Goal: Information Seeking & Learning: Check status

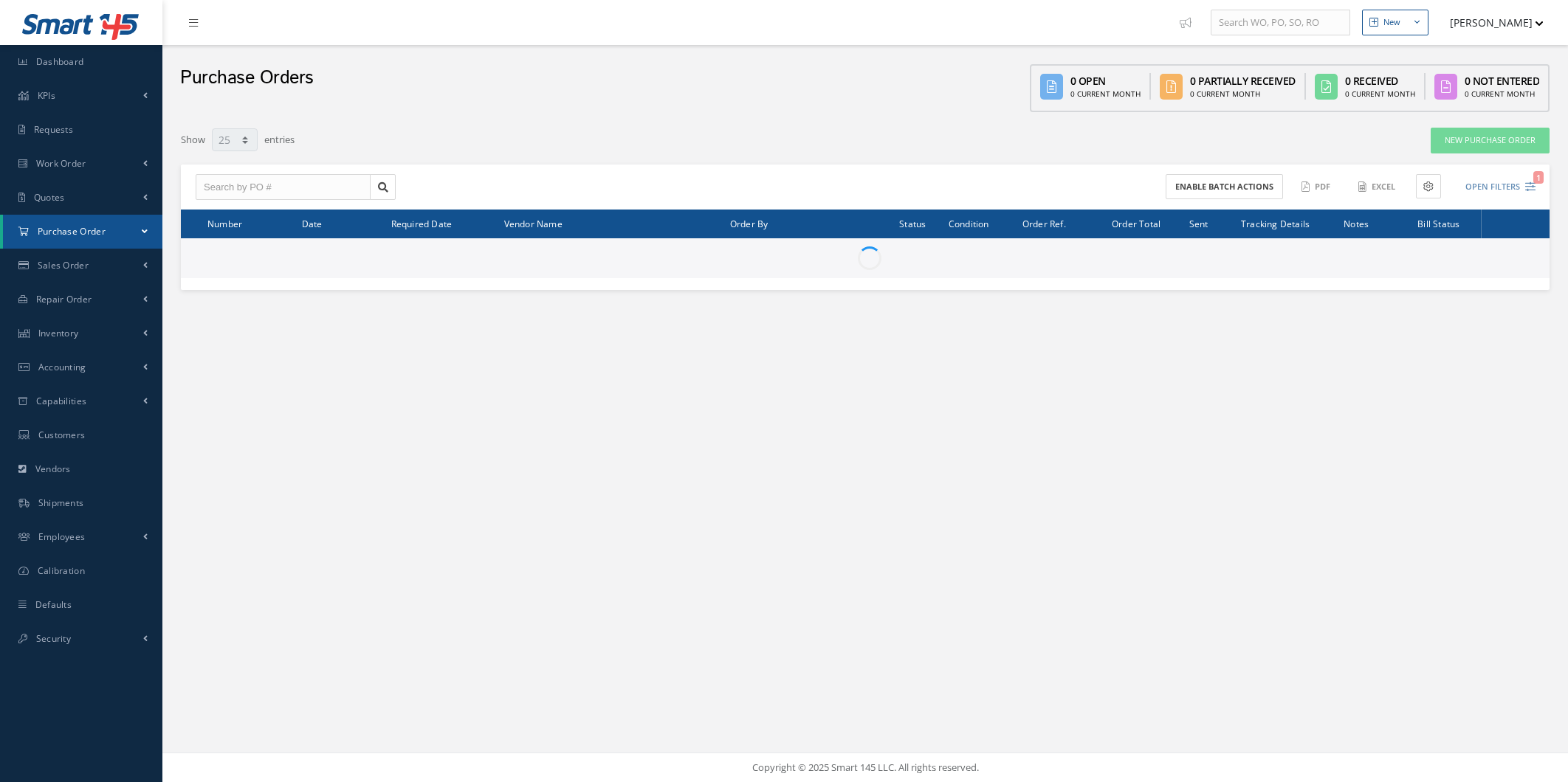
select select "25"
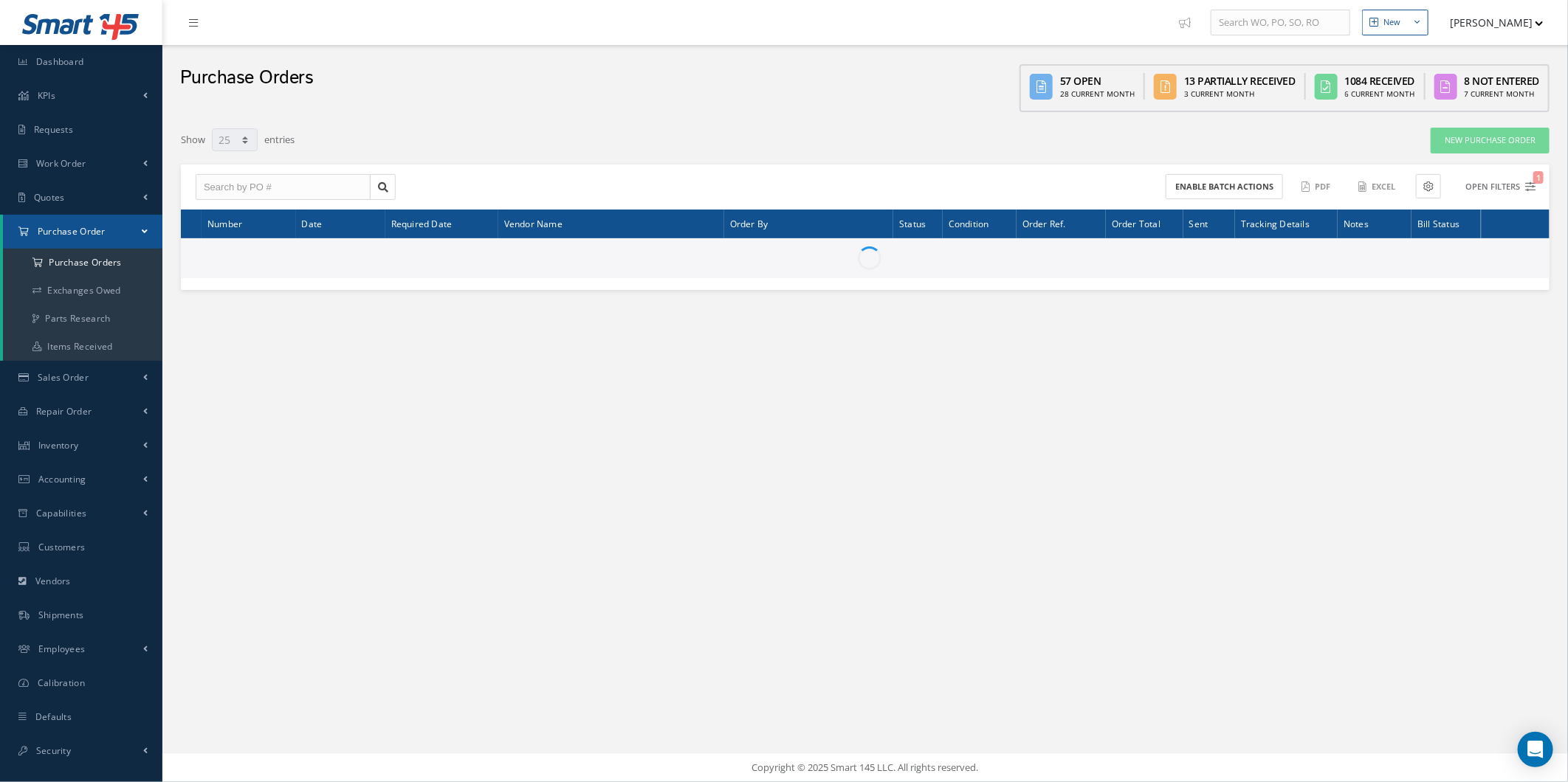
click at [1510, 186] on button "Open Filters 1" at bounding box center [1494, 187] width 83 height 24
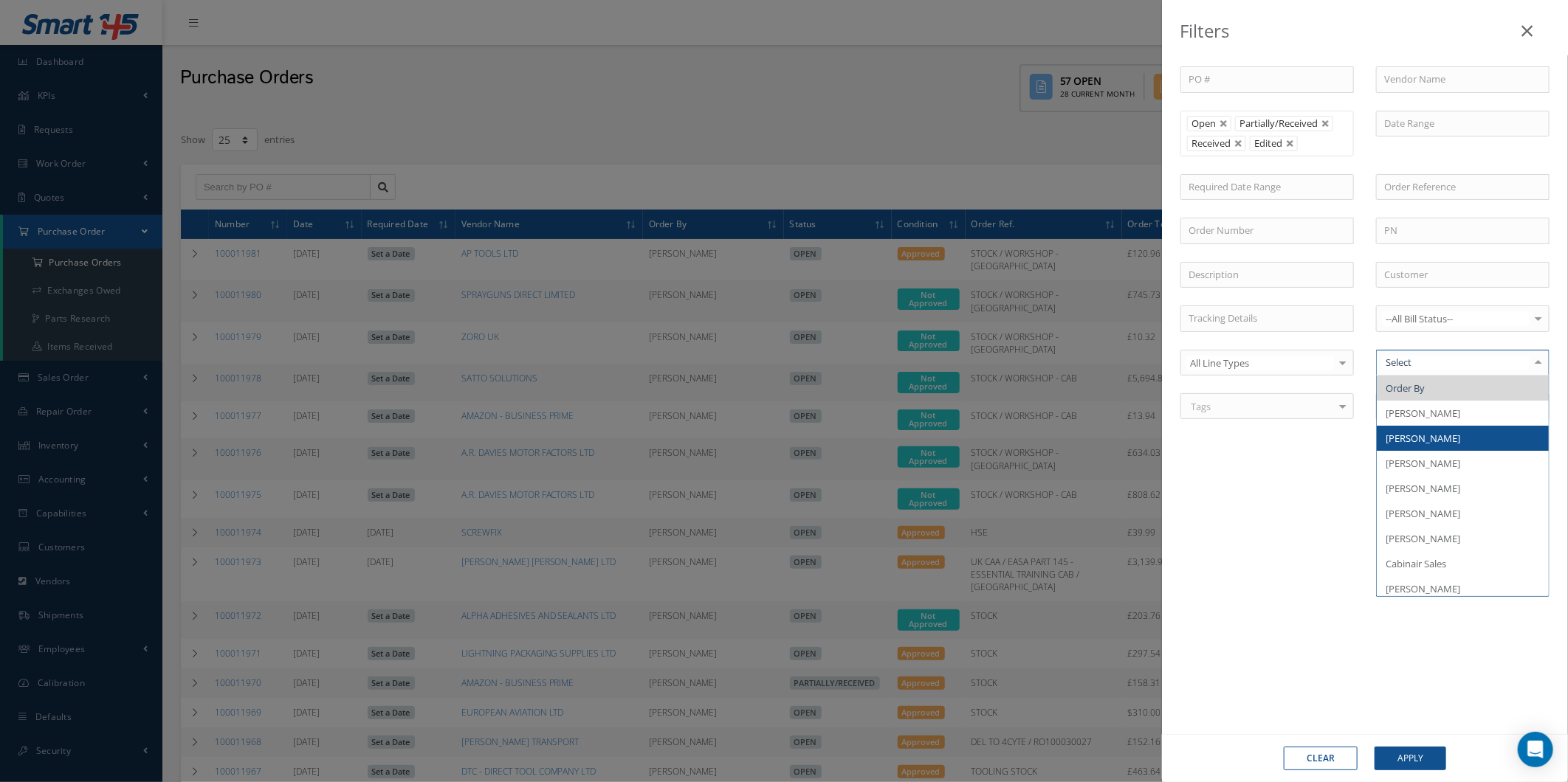
click at [1416, 436] on span "[PERSON_NAME]" at bounding box center [1423, 438] width 75 height 13
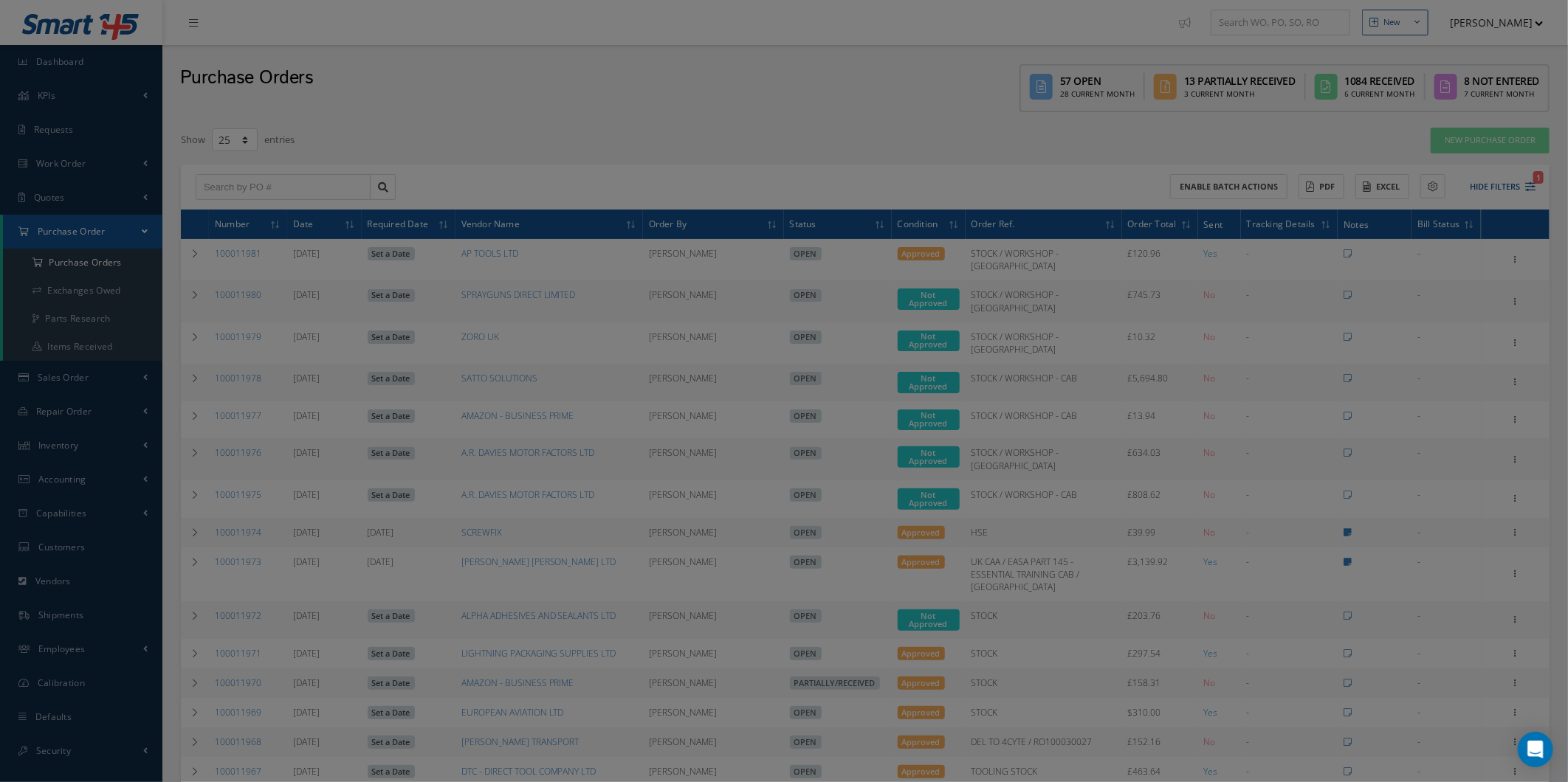
drag, startPoint x: 1481, startPoint y: 190, endPoint x: 1473, endPoint y: 195, distance: 9.4
click at [1481, 192] on input "text" at bounding box center [1463, 187] width 174 height 27
click at [1121, 208] on div "Filters PO # Vendor Name Open Partially/Received Received Canceled Edited Open …" at bounding box center [784, 391] width 1568 height 782
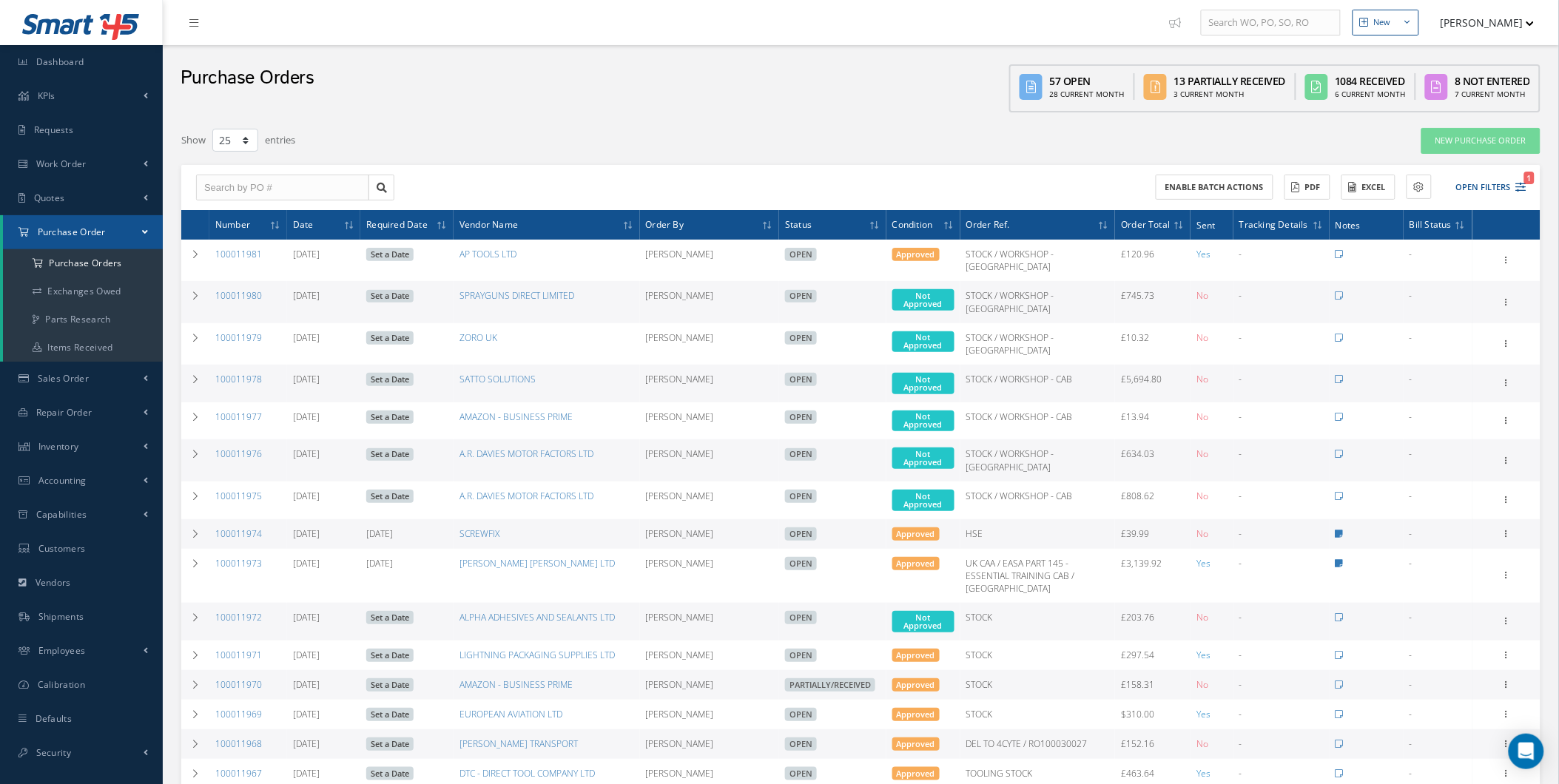
drag, startPoint x: 1518, startPoint y: 182, endPoint x: 1514, endPoint y: 196, distance: 14.6
click at [1518, 183] on icon "1" at bounding box center [1521, 186] width 10 height 10
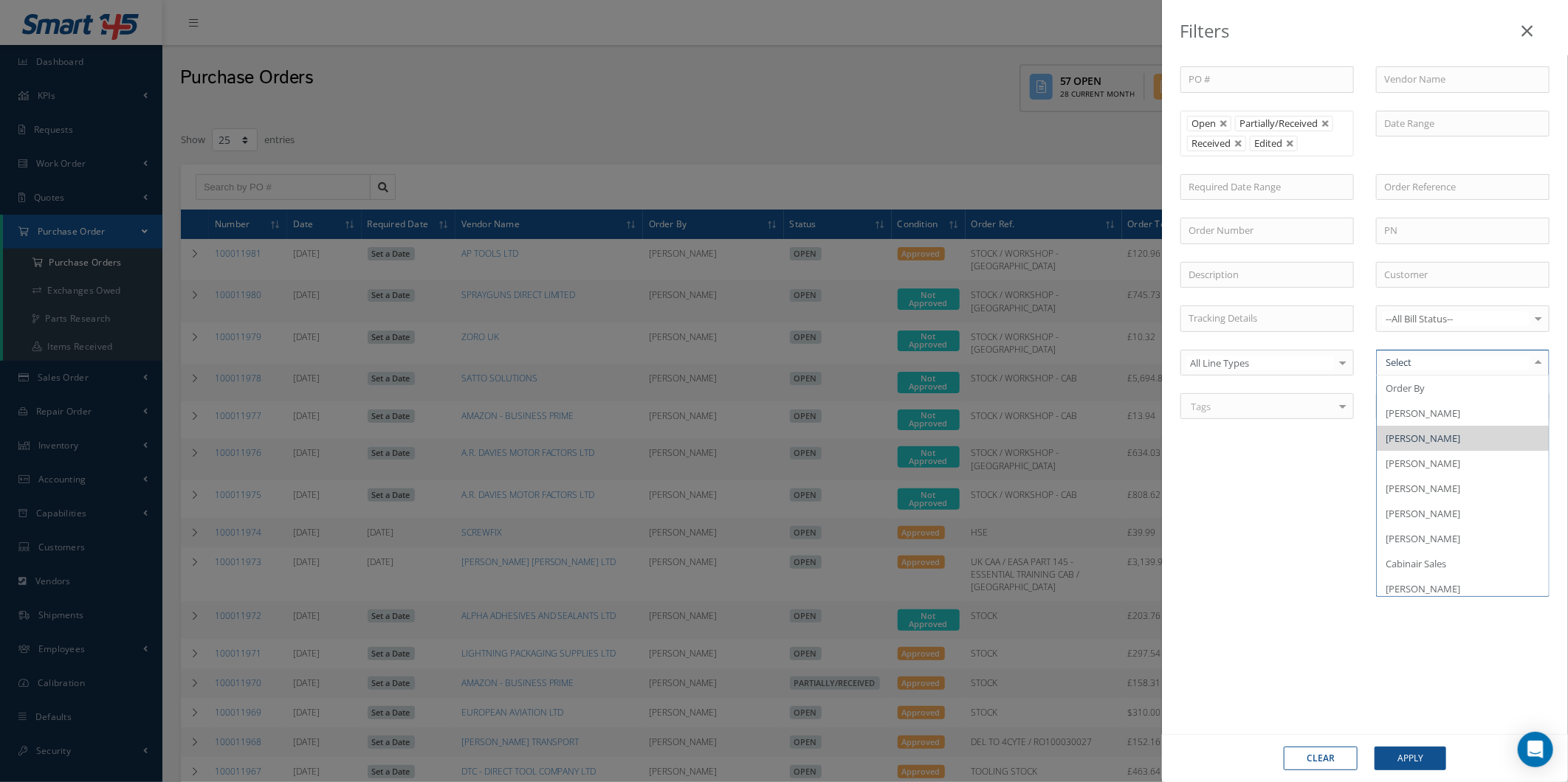
drag, startPoint x: 1449, startPoint y: 372, endPoint x: 1460, endPoint y: 365, distance: 13.0
click at [1450, 372] on div at bounding box center [1463, 362] width 174 height 27
drag, startPoint x: 1477, startPoint y: 440, endPoint x: 1436, endPoint y: 573, distance: 139.2
click at [1478, 440] on span "[PERSON_NAME]" at bounding box center [1463, 438] width 172 height 25
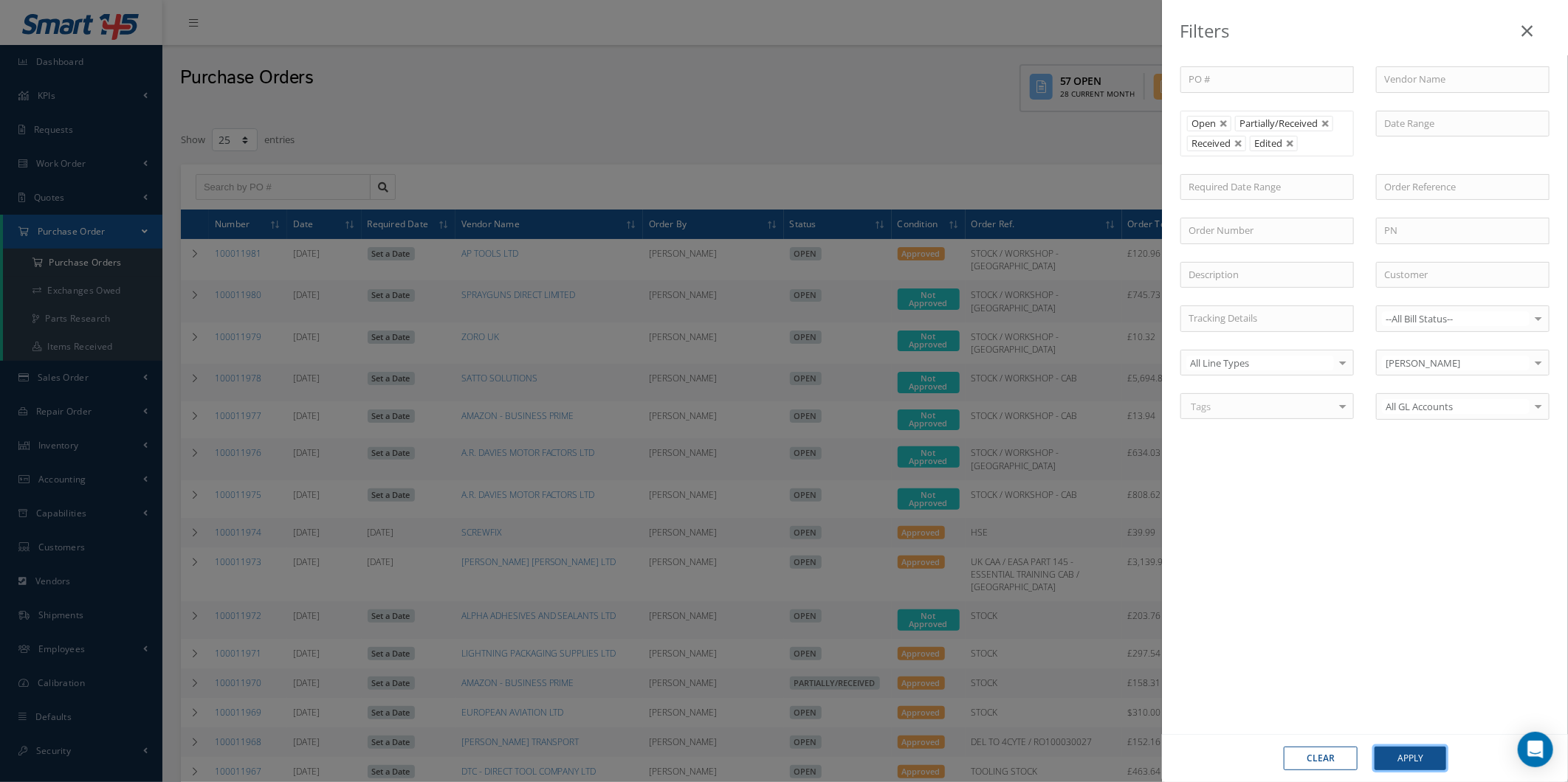
click at [1413, 765] on button "Apply" at bounding box center [1410, 759] width 71 height 24
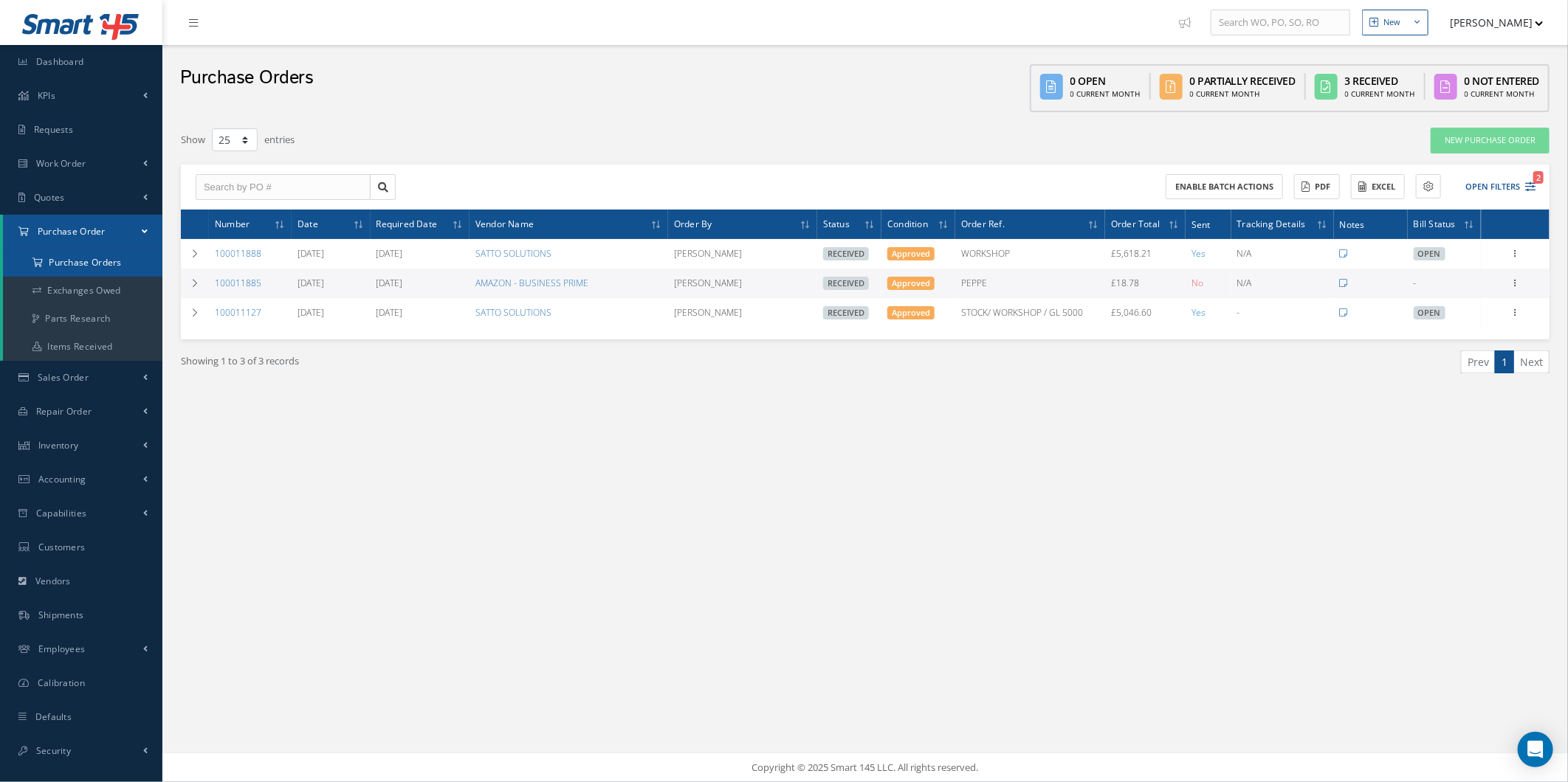
click at [123, 263] on a=1&status_id=2&status_id=3&status_id=5&collapsedFilters"] "Purchase Orders" at bounding box center [82, 263] width 159 height 28
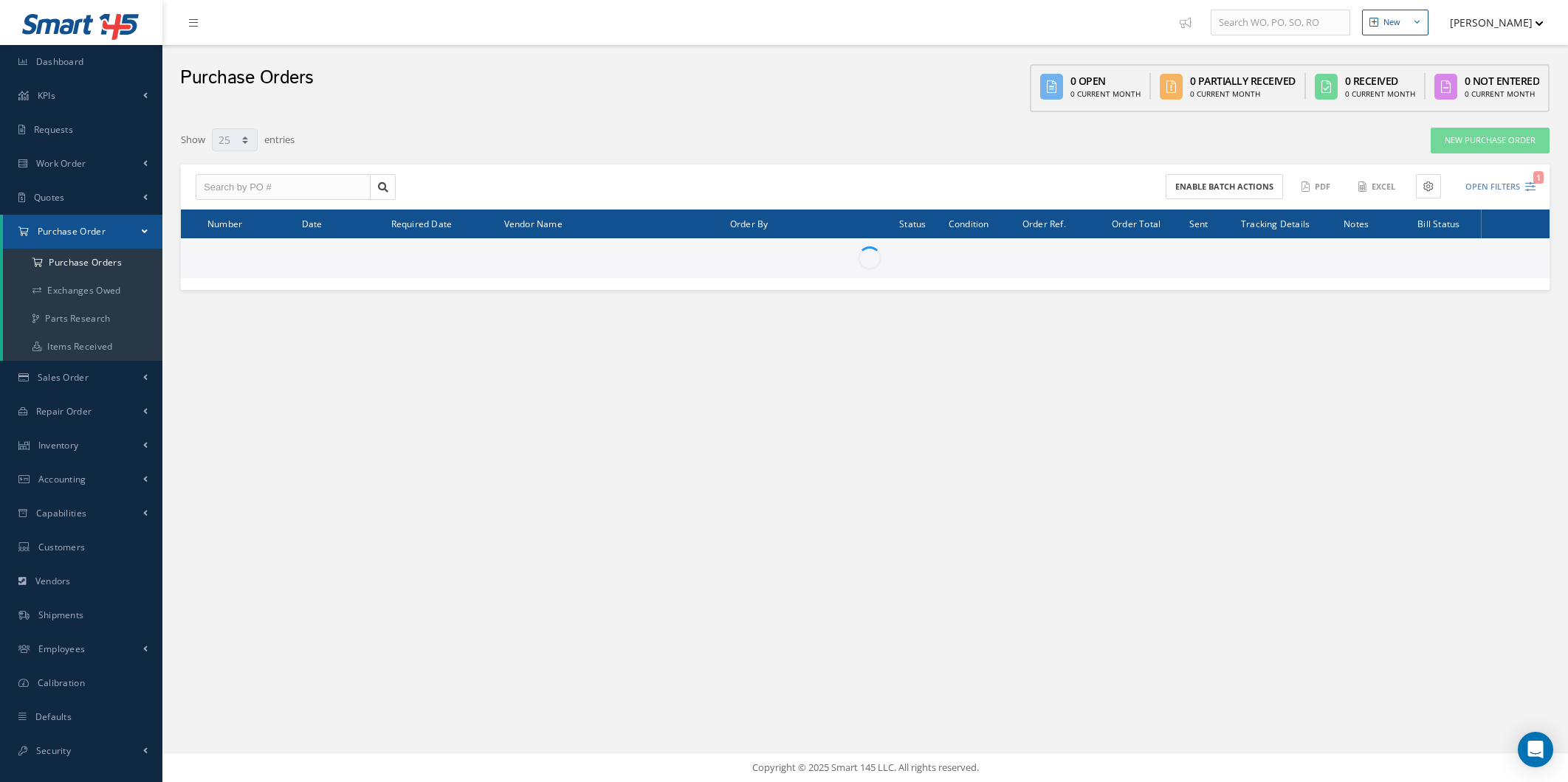
select select "25"
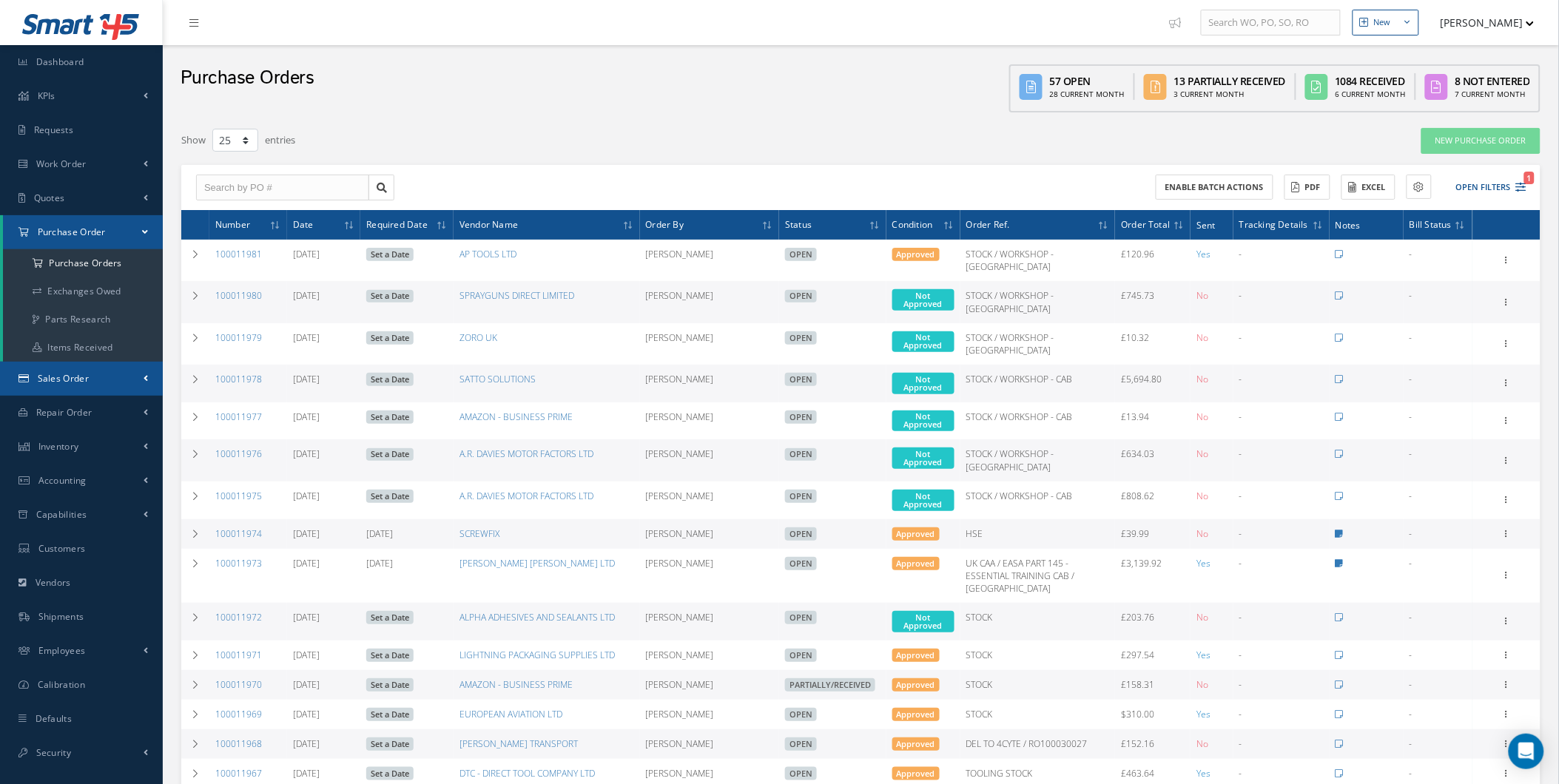
click at [94, 379] on link "Sales Order" at bounding box center [82, 378] width 163 height 34
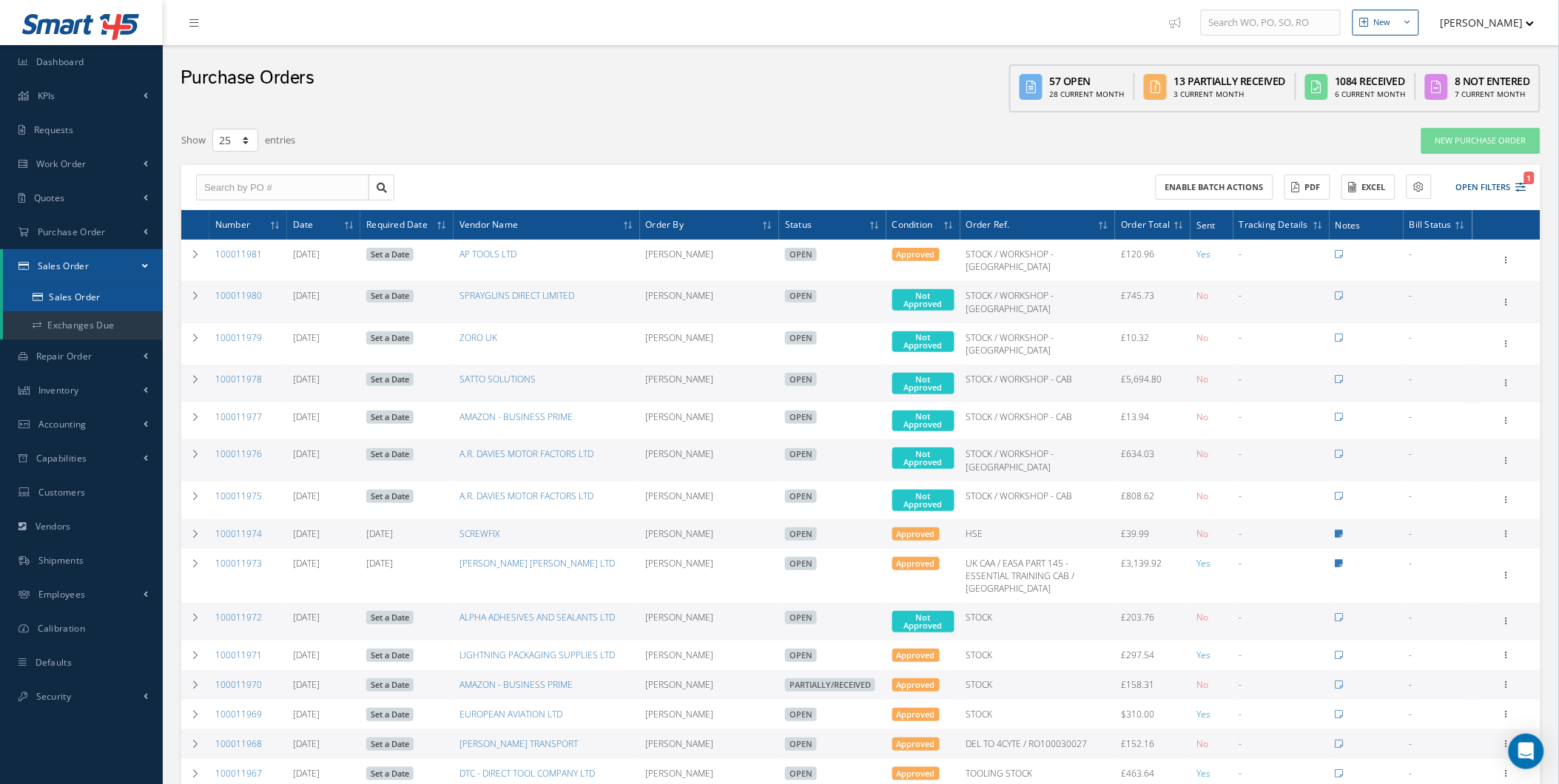
click at [109, 305] on link "Sales Order" at bounding box center [82, 297] width 159 height 28
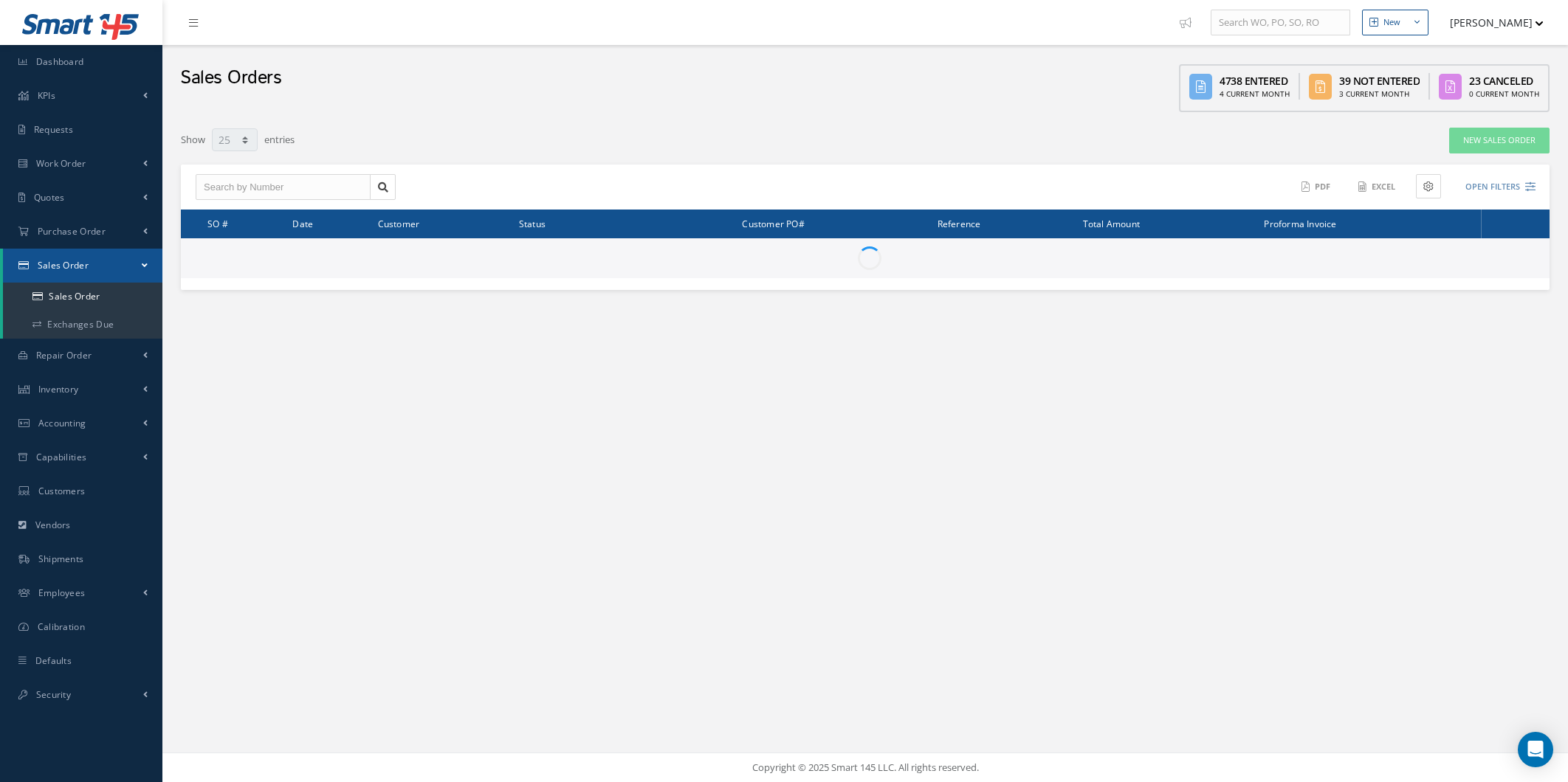
select select "25"
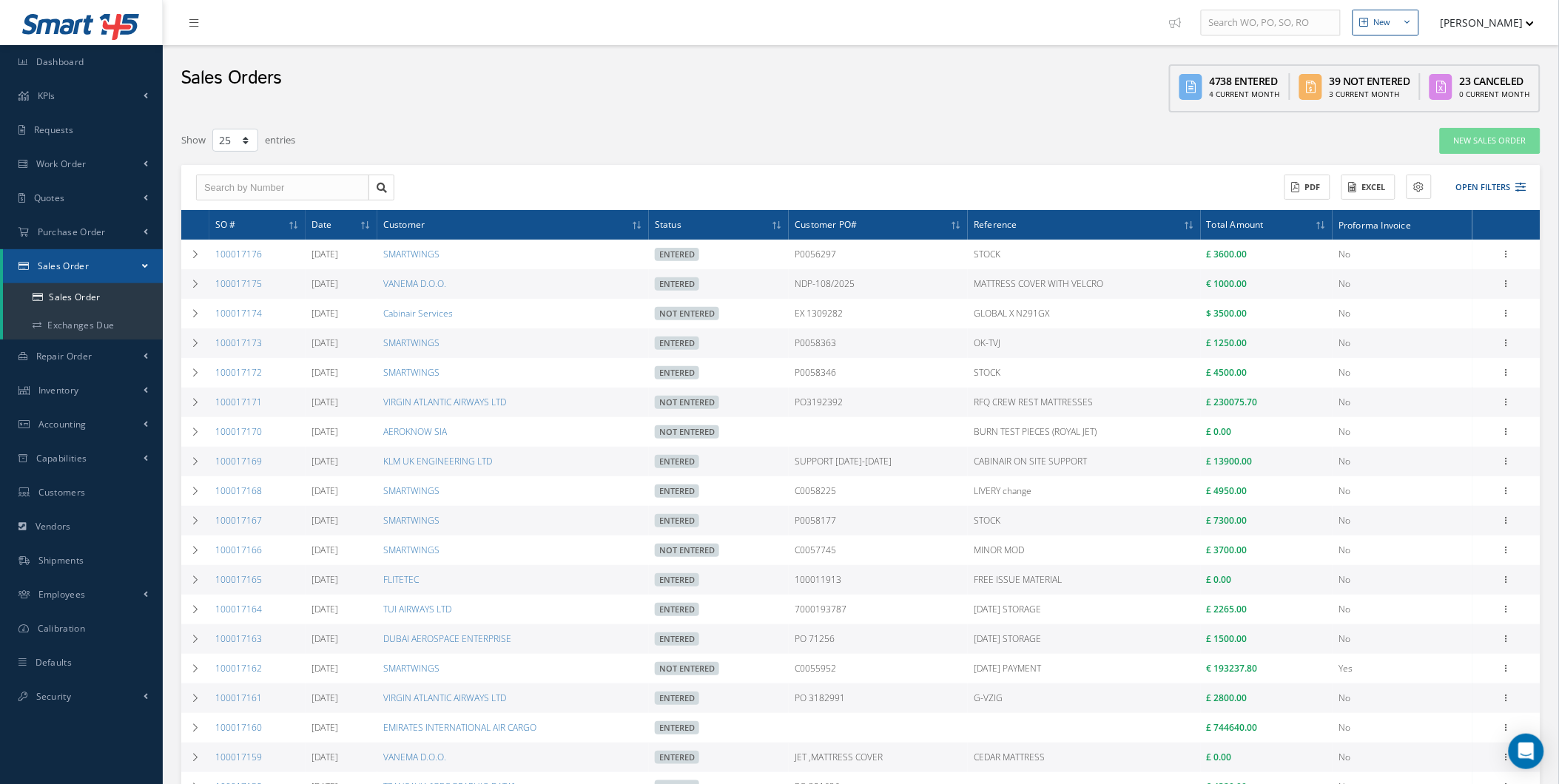
click at [1493, 169] on div "ACTIONS Receive Payments Select Customer Cabinair Services 1ST CHOICE AEROSPACE…" at bounding box center [861, 188] width 1360 height 46
click at [1490, 176] on button "Open Filters" at bounding box center [1485, 187] width 83 height 24
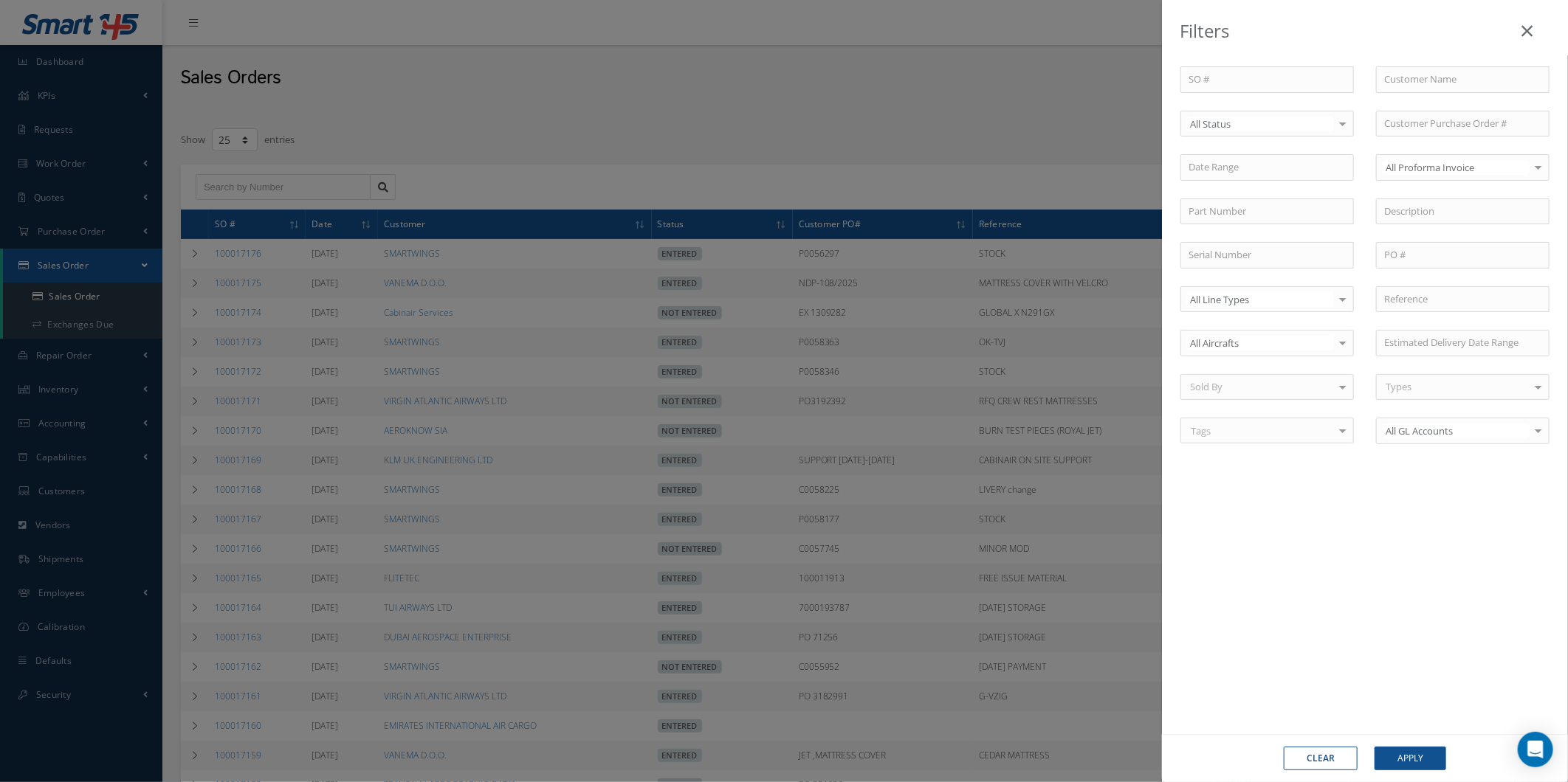
click at [1493, 189] on div "Filters SO # Customer Name Select All Status All Status Entered Not Entered Can…" at bounding box center [784, 391] width 1568 height 782
click at [1442, 395] on div at bounding box center [1463, 387] width 174 height 27
drag, startPoint x: 1506, startPoint y: 101, endPoint x: 1501, endPoint y: 108, distance: 8.6
click at [1503, 104] on div "SO # Customer Name Select All Status All Status Entered Not Entered Canceled No…" at bounding box center [1365, 264] width 391 height 396
click at [1317, 400] on div "Sold By" at bounding box center [1268, 387] width 174 height 27
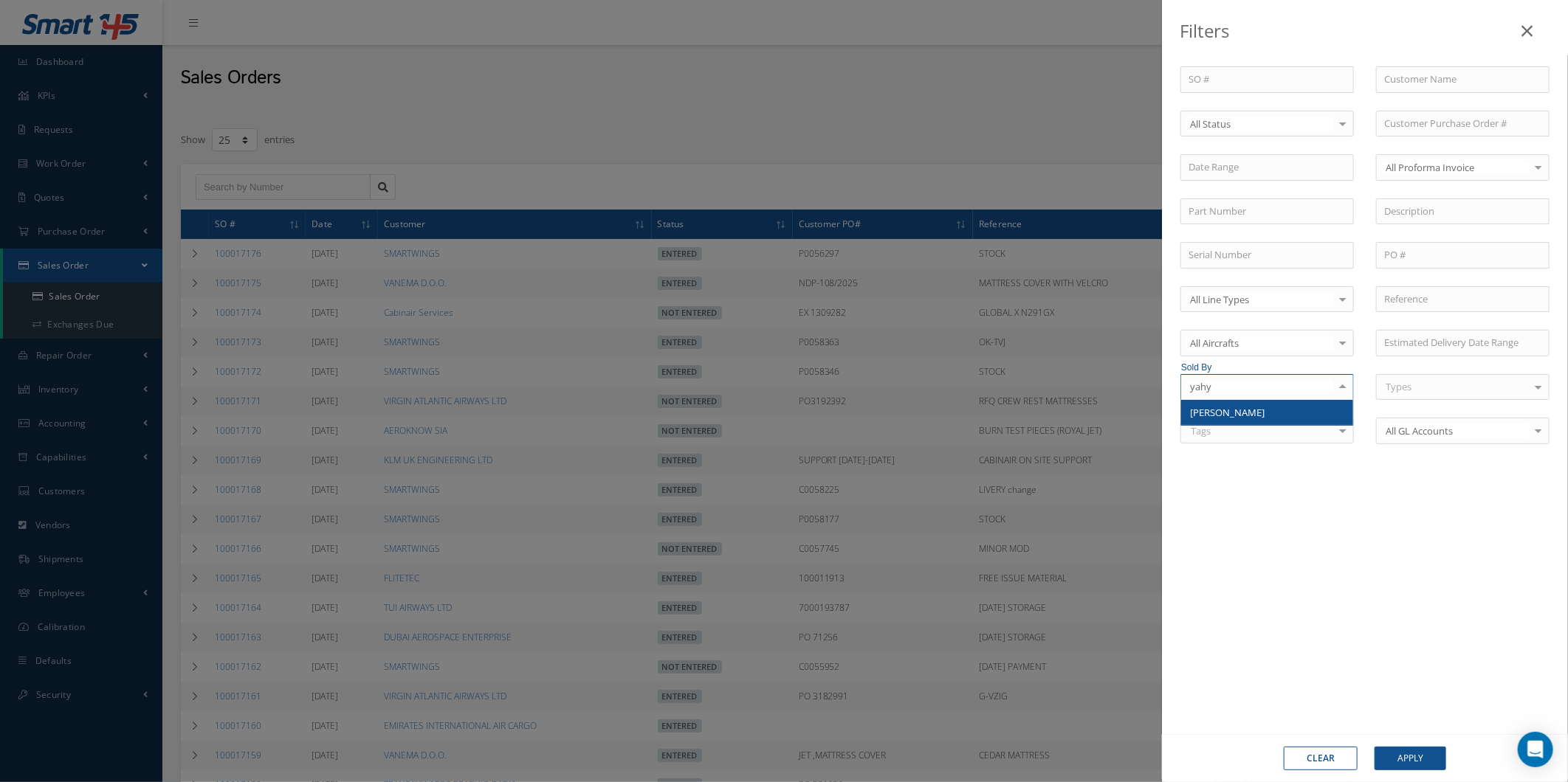
type input "[PERSON_NAME]"
click at [1310, 410] on span "[PERSON_NAME]" at bounding box center [1268, 412] width 172 height 25
click at [1413, 767] on button "Apply" at bounding box center [1410, 759] width 71 height 24
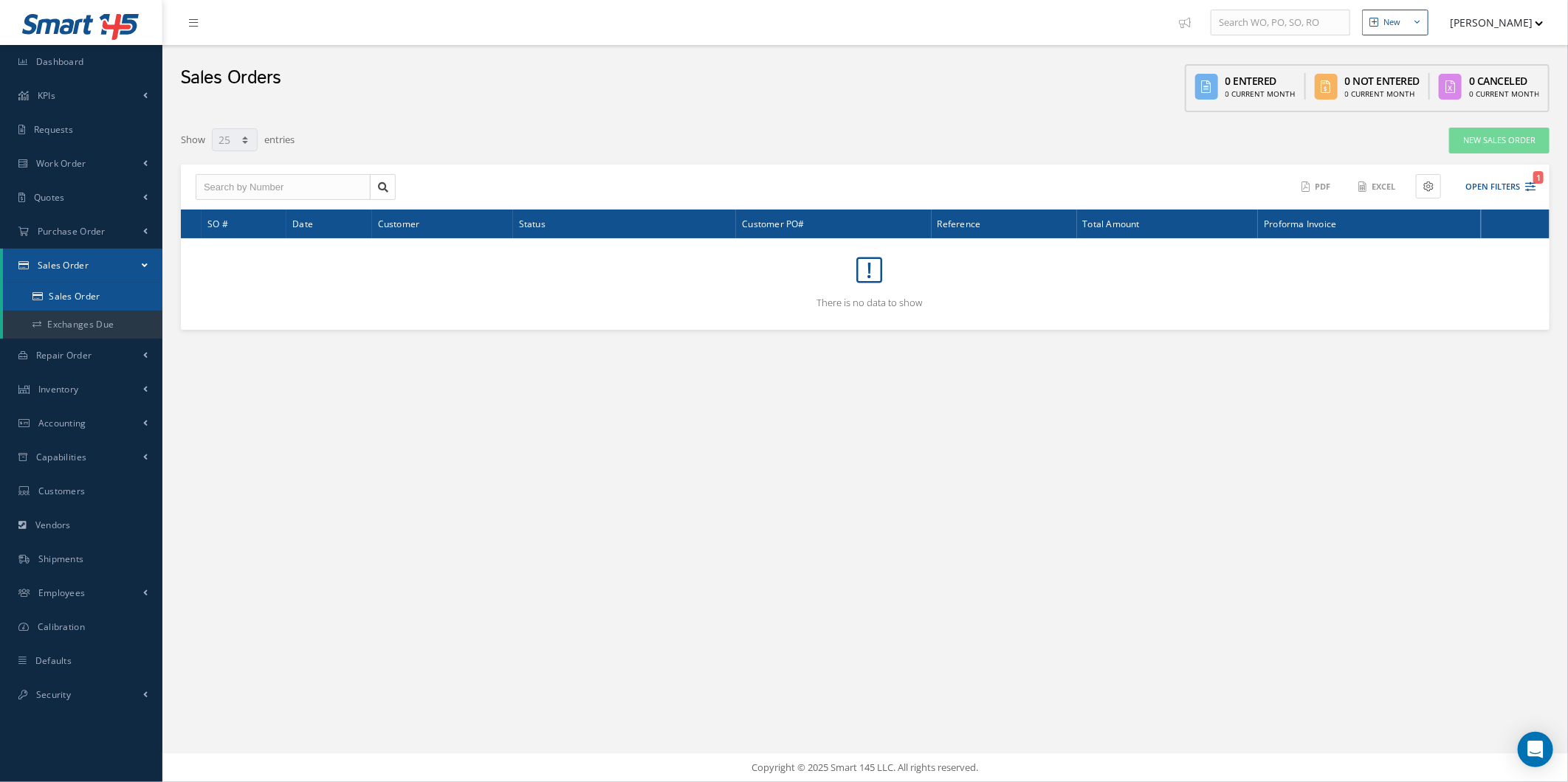
click at [128, 287] on link "Sales Order" at bounding box center [82, 297] width 159 height 28
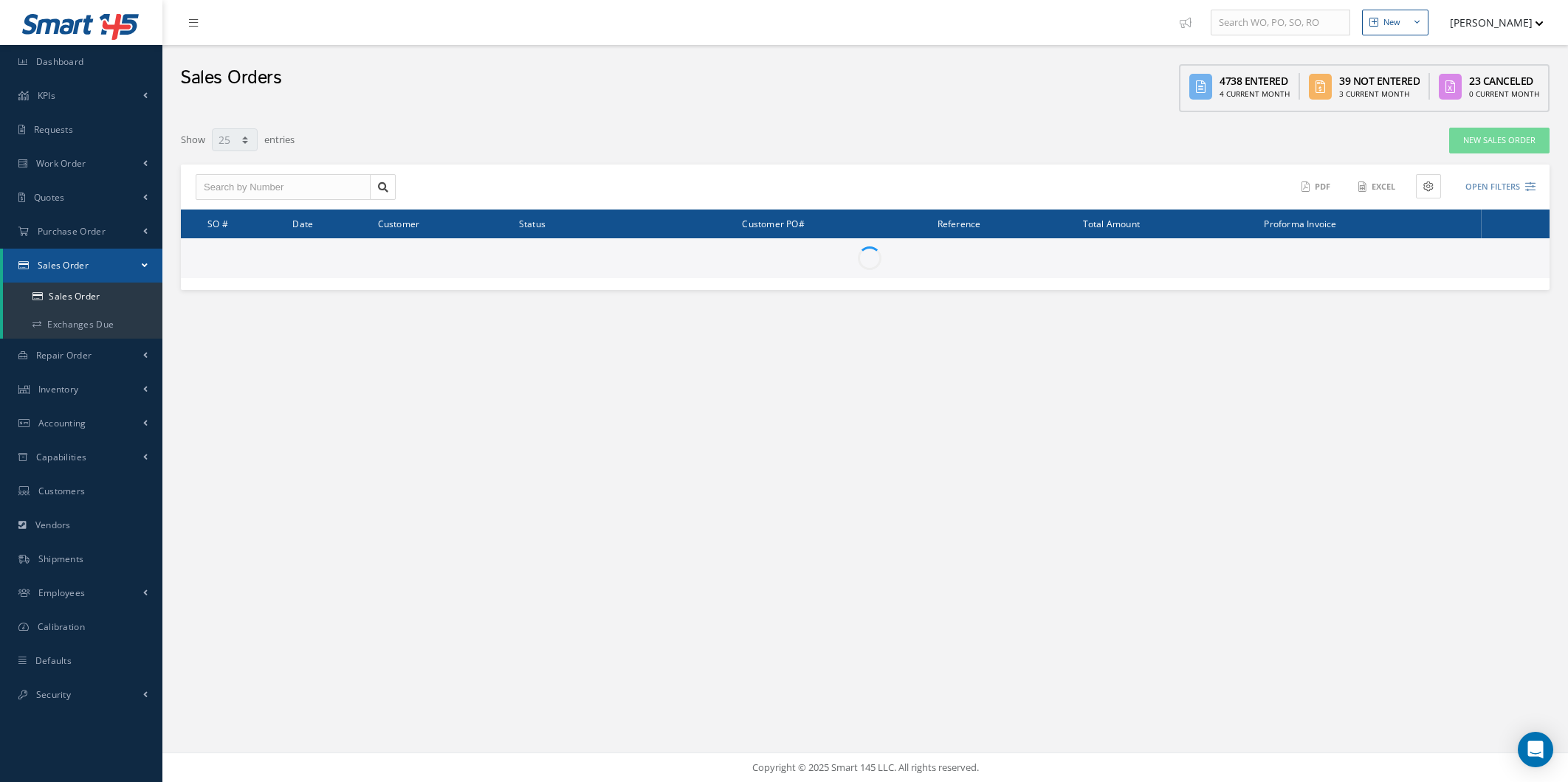
select select "25"
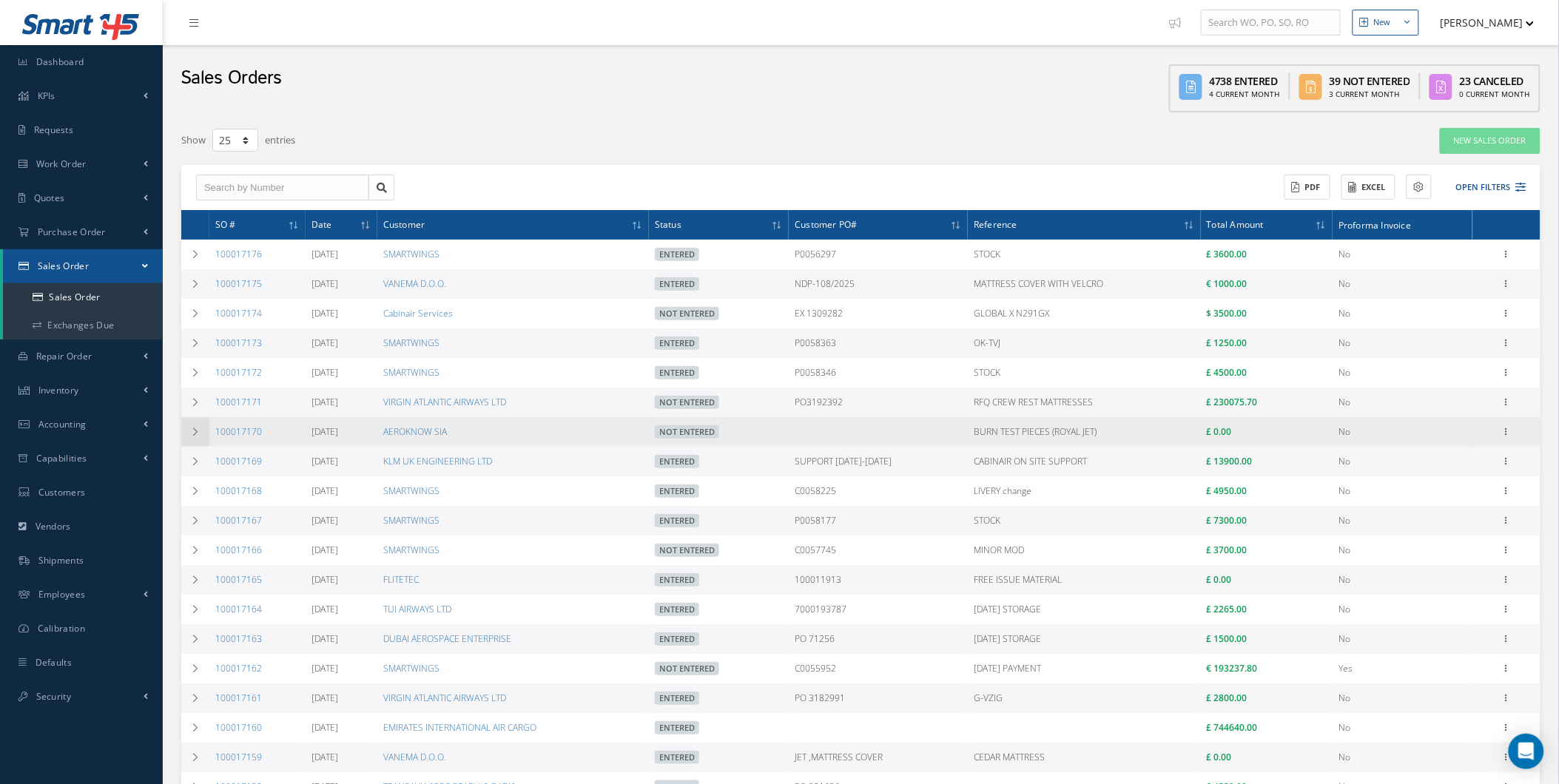
click at [196, 430] on td at bounding box center [196, 432] width 28 height 30
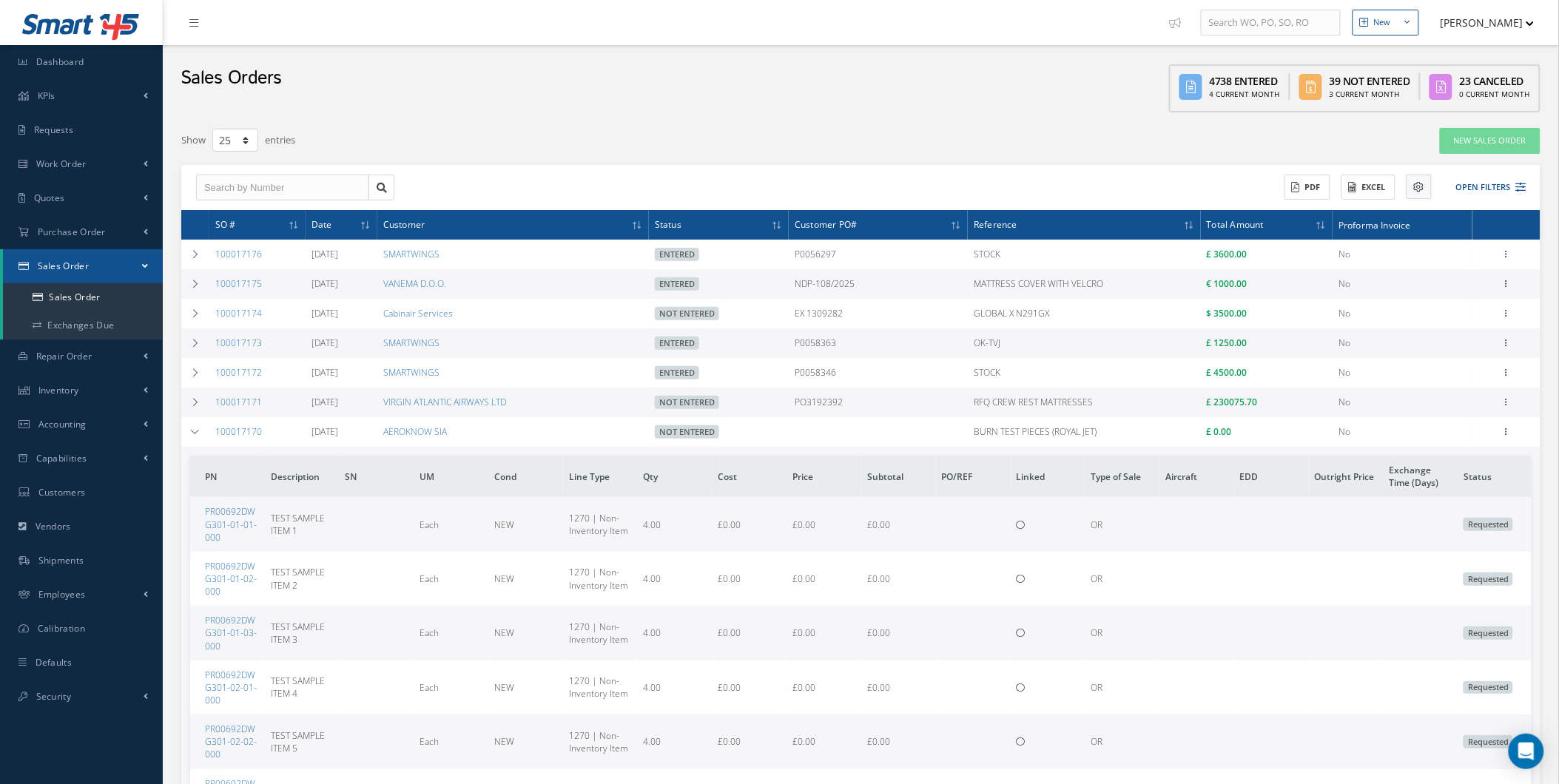
click at [1409, 188] on button at bounding box center [1419, 186] width 25 height 24
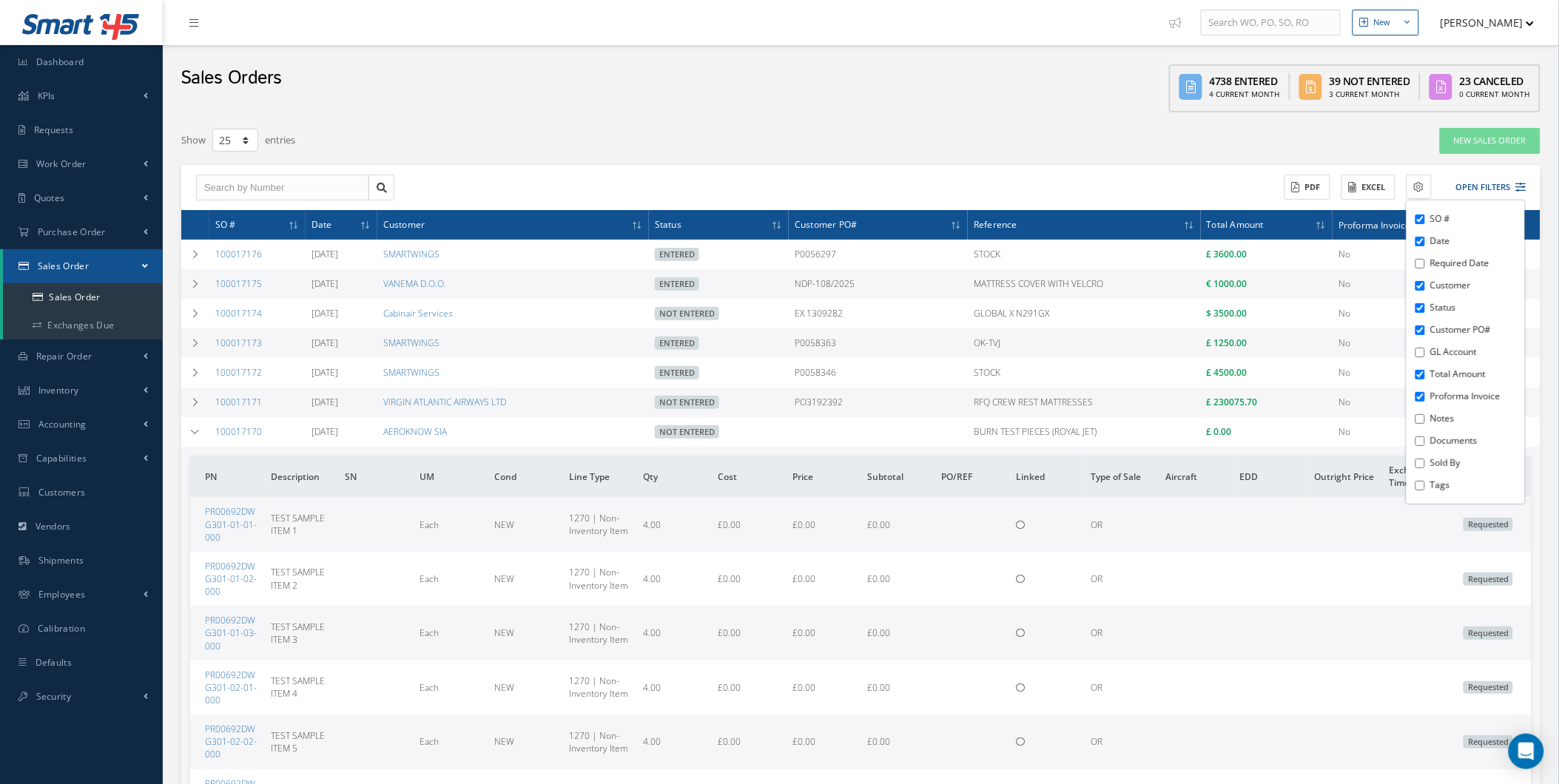
click at [1425, 345] on div "SO # Date Required Date Customer Status Customer PO# GL Account Total Amount Pr…" at bounding box center [1466, 351] width 119 height 303
click at [1420, 353] on input "GL Account" at bounding box center [1421, 352] width 9 height 9
checkbox input "true"
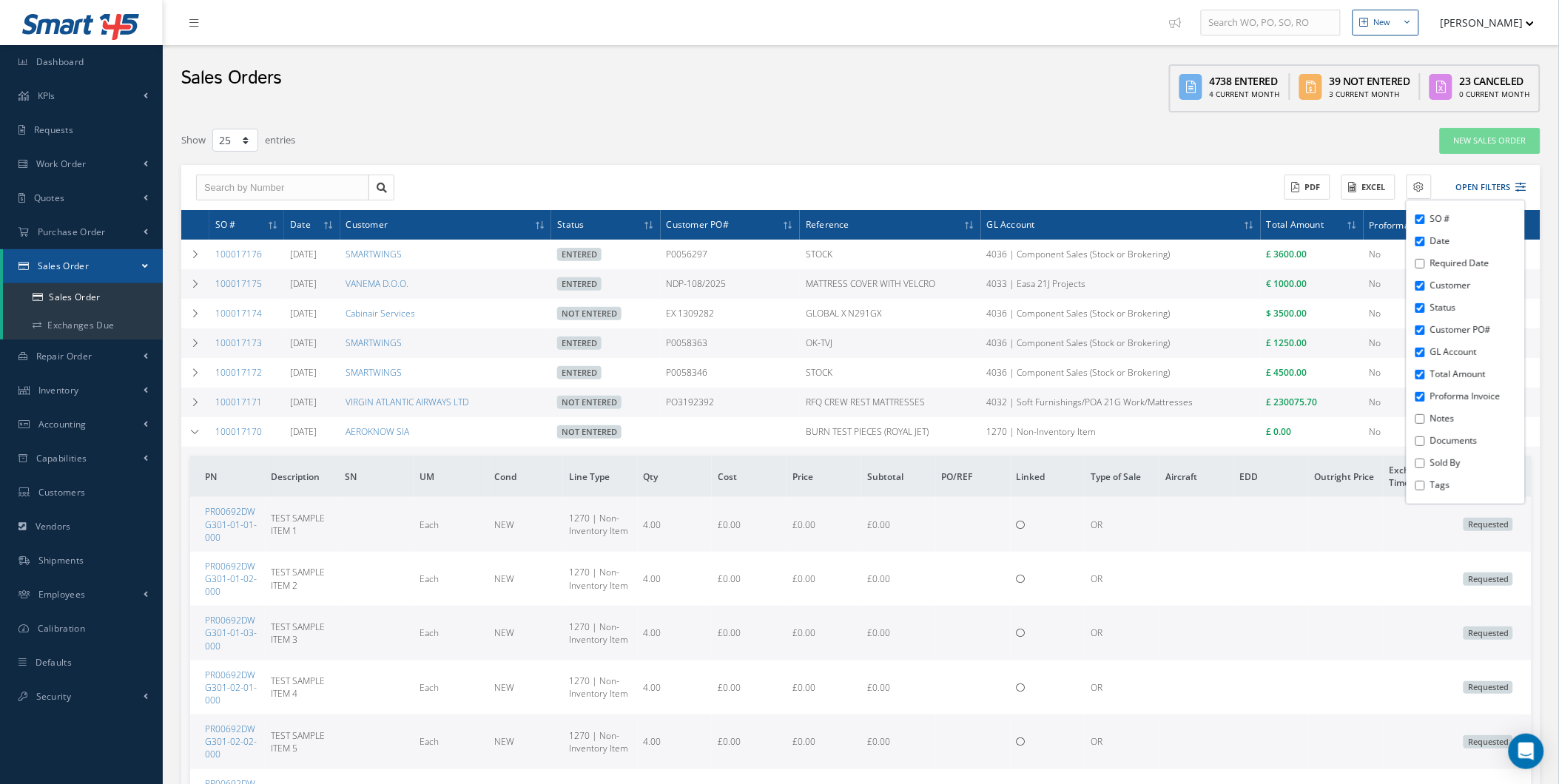
click at [1422, 267] on input "Required Date" at bounding box center [1421, 263] width 9 height 9
checkbox input "true"
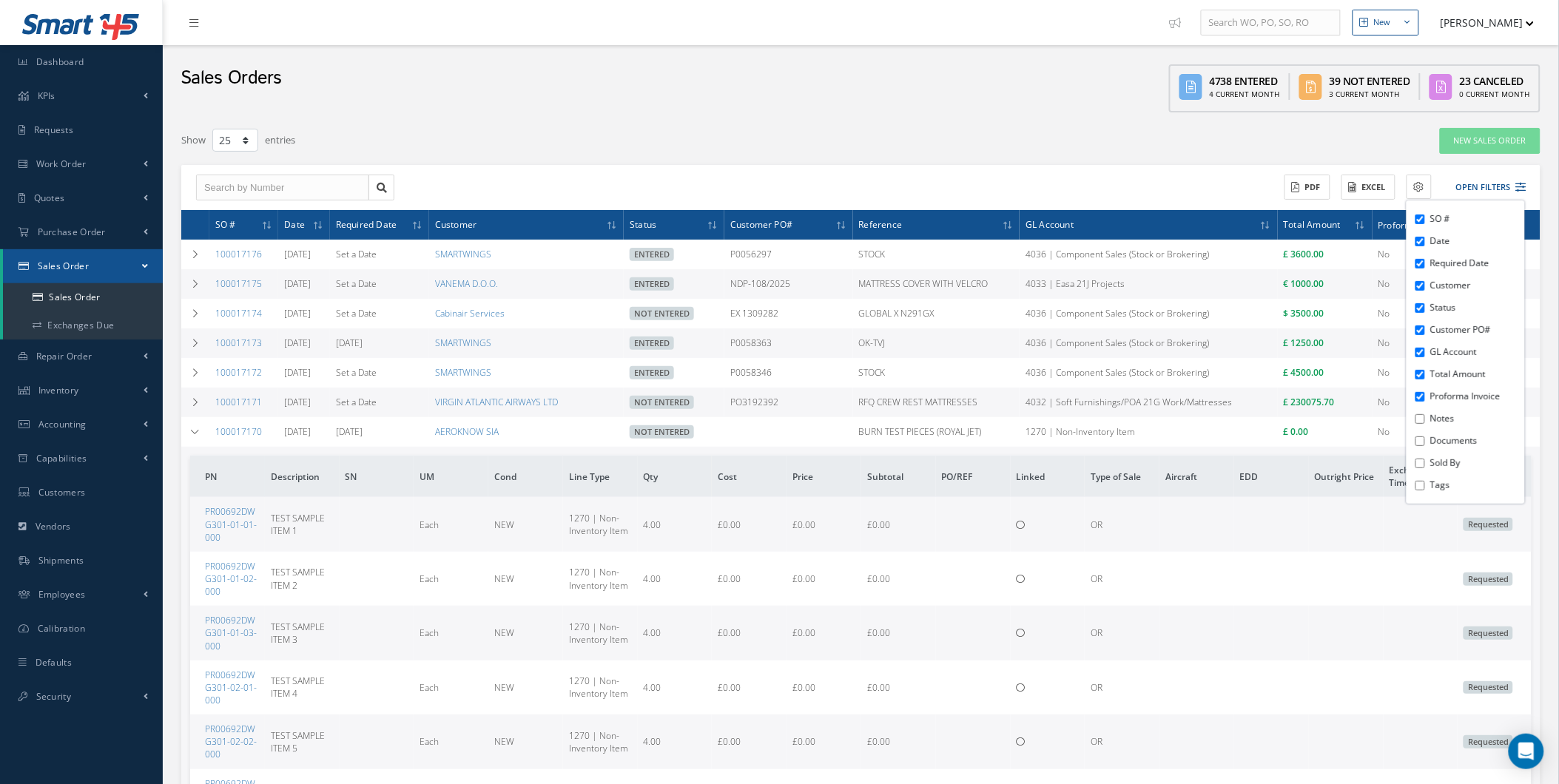
click at [1433, 418] on label "Notes" at bounding box center [1477, 419] width 91 height 13
click at [1426, 418] on input "Notes" at bounding box center [1421, 419] width 9 height 9
checkbox input "true"
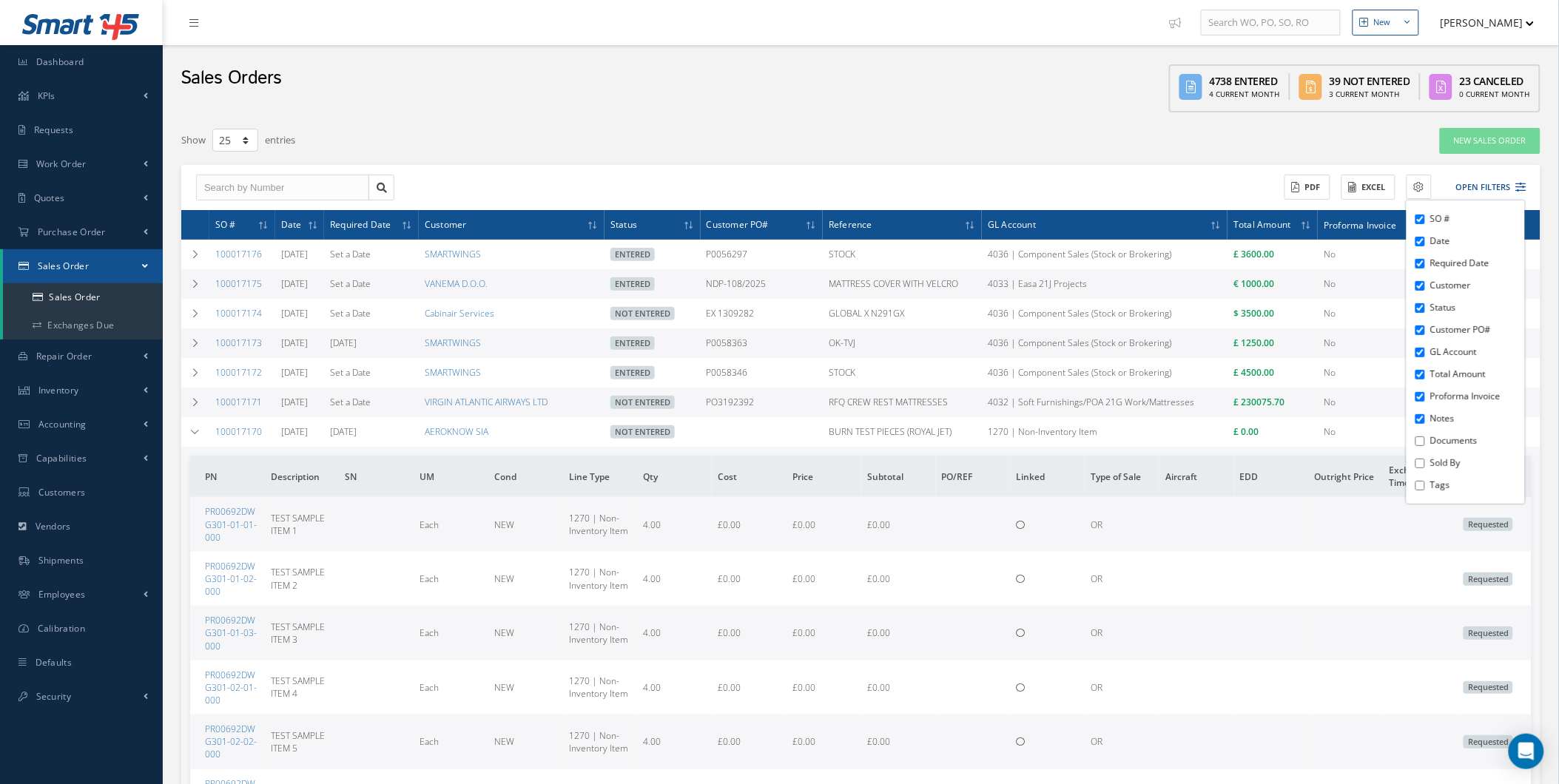
drag, startPoint x: 1427, startPoint y: 451, endPoint x: 1432, endPoint y: 439, distance: 13.0
click at [1427, 449] on div "SO # Date Required Date Customer Status Customer PO# GL Account Total Amount Pr…" at bounding box center [1466, 351] width 119 height 303
click at [1432, 439] on label "Documents" at bounding box center [1477, 441] width 91 height 13
click at [1426, 439] on input "Documents" at bounding box center [1421, 441] width 9 height 9
checkbox input "true"
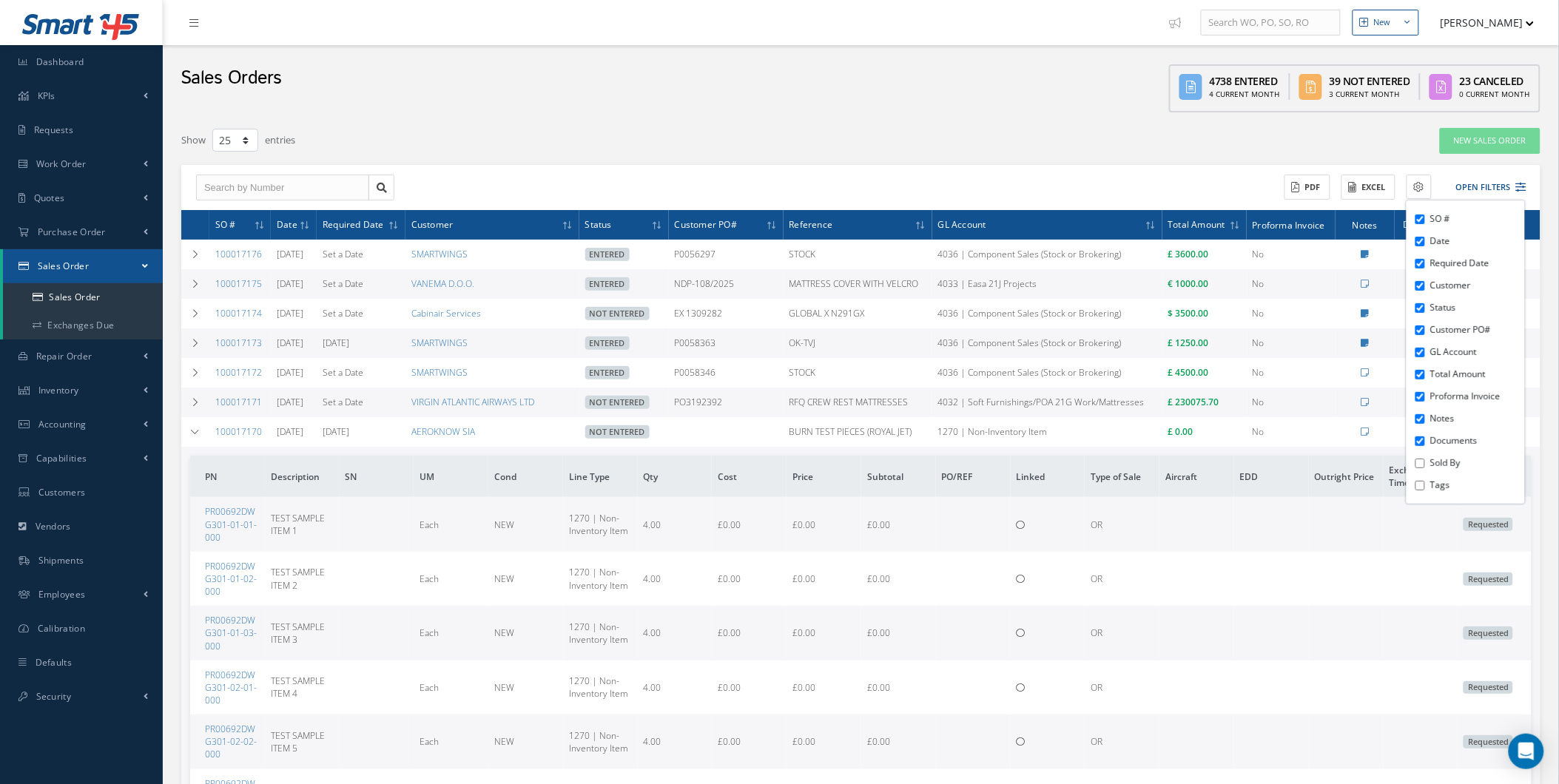
click at [1437, 461] on label "Sold By" at bounding box center [1477, 463] width 91 height 13
click at [1426, 461] on input "Sold By" at bounding box center [1421, 463] width 9 height 9
checkbox input "true"
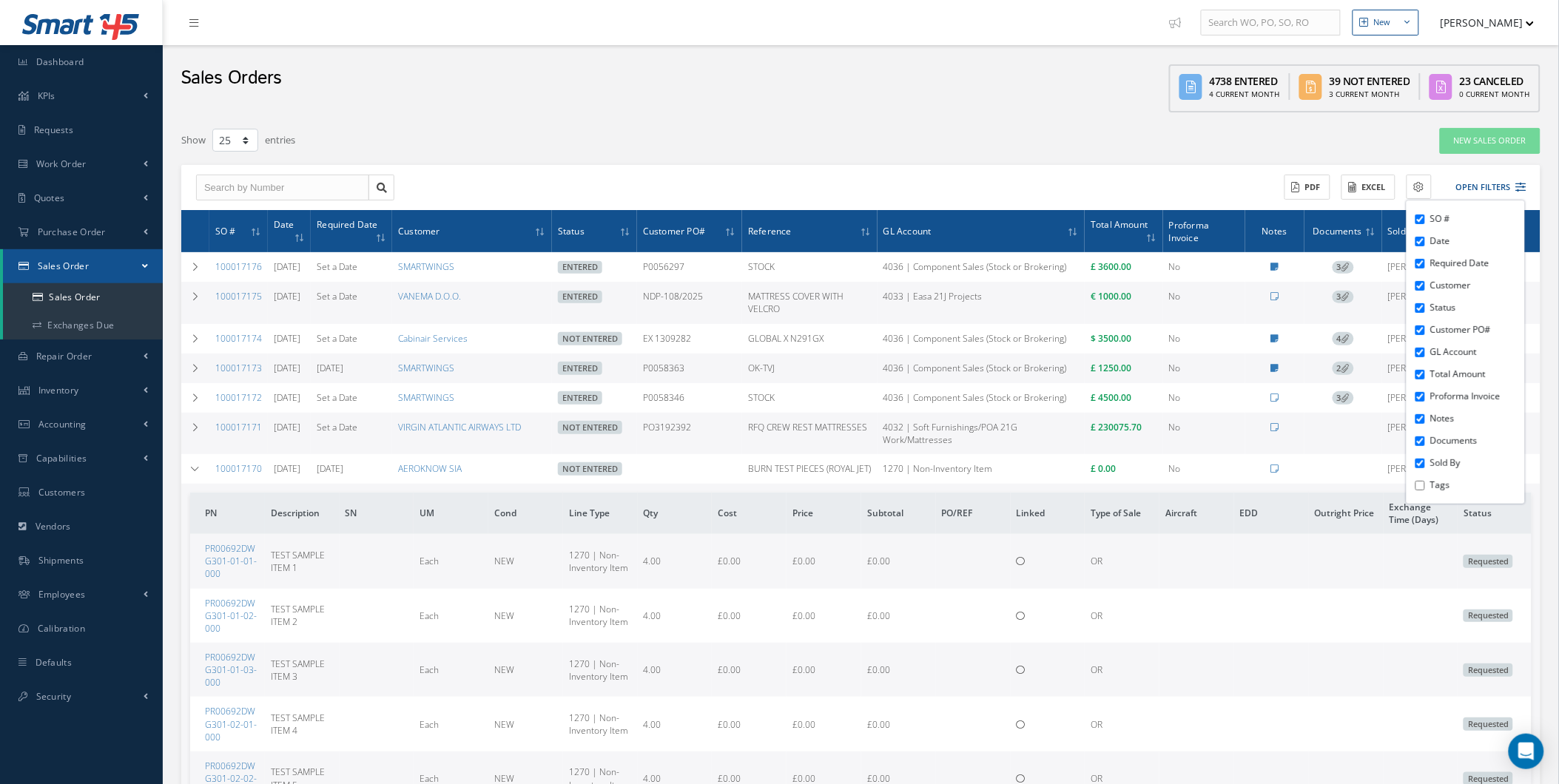
click at [1427, 483] on li "Tags" at bounding box center [1477, 486] width 98 height 22
click at [1427, 492] on li "Tags" at bounding box center [1477, 486] width 98 height 22
click at [1421, 484] on input "Tags" at bounding box center [1421, 486] width 9 height 9
checkbox input "true"
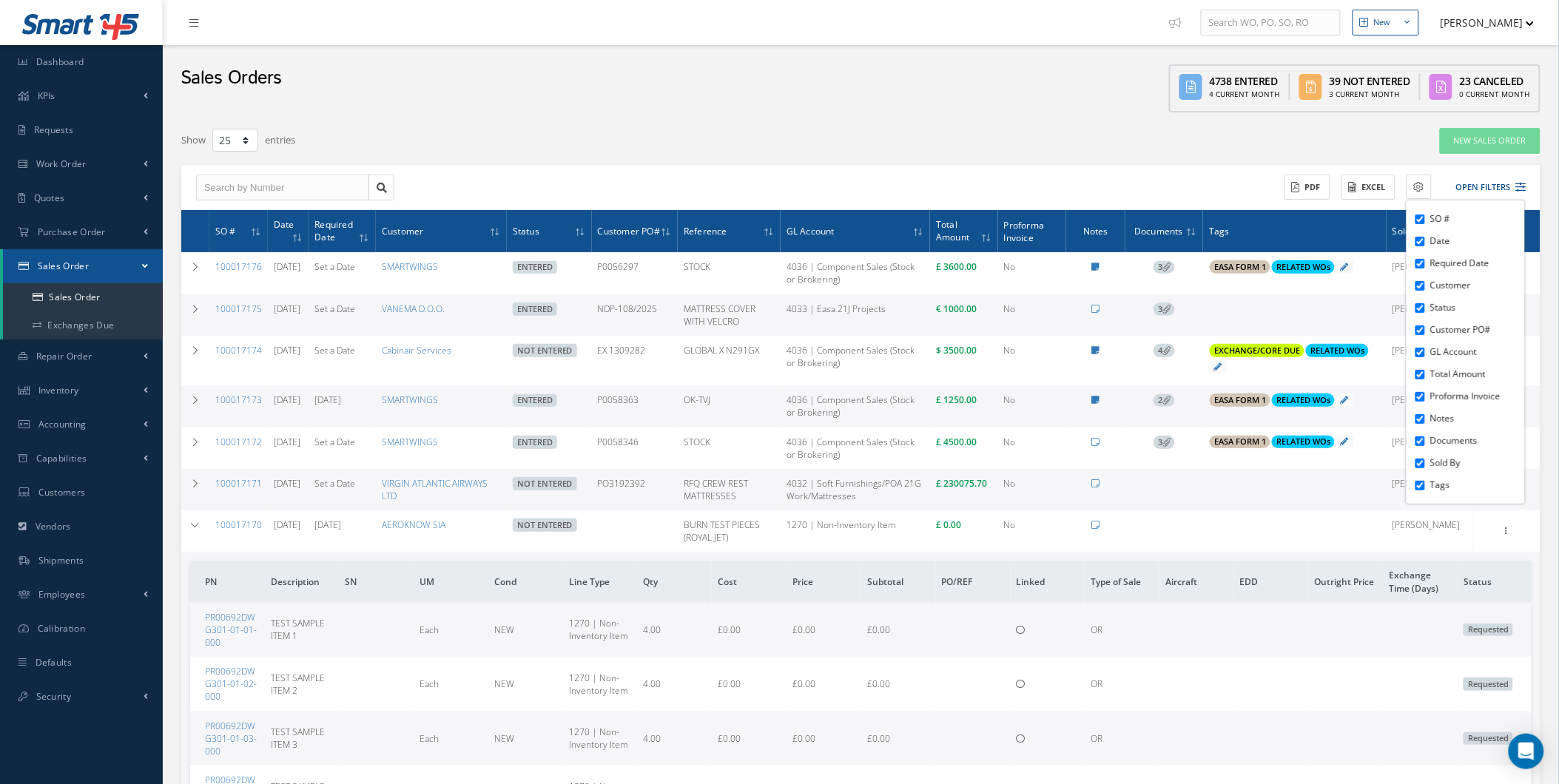
click at [1246, 507] on td "Add Tags Add Tags for # 100017171 Search a tag C of C Certification Req'd CAA F…" at bounding box center [1295, 489] width 184 height 42
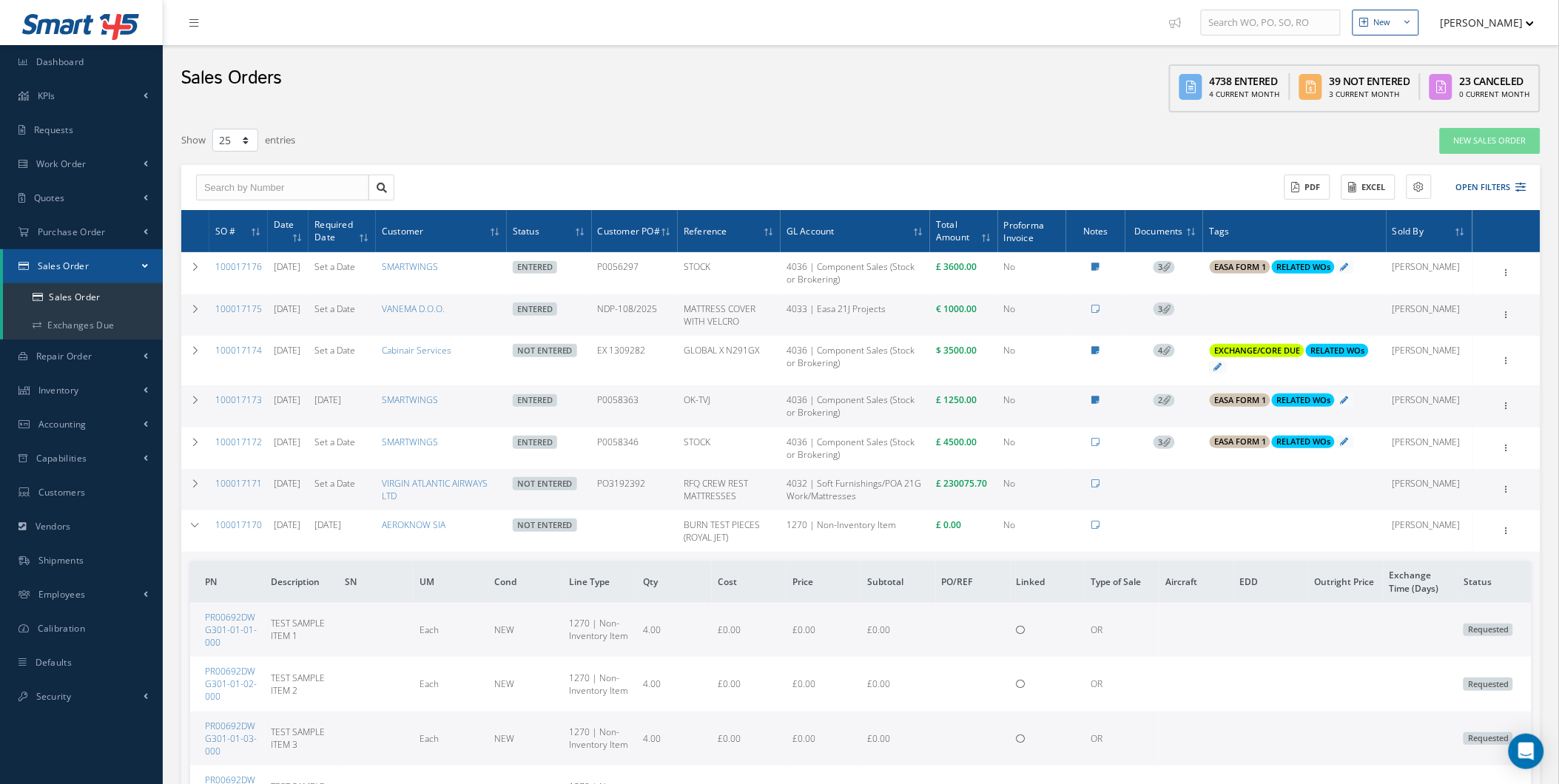
click at [1437, 522] on td "[PERSON_NAME]" at bounding box center [1429, 531] width 86 height 42
click at [1461, 34] on button "[PERSON_NAME]" at bounding box center [1481, 22] width 108 height 29
click at [1461, 37] on link "Administration" at bounding box center [1476, 49] width 119 height 25
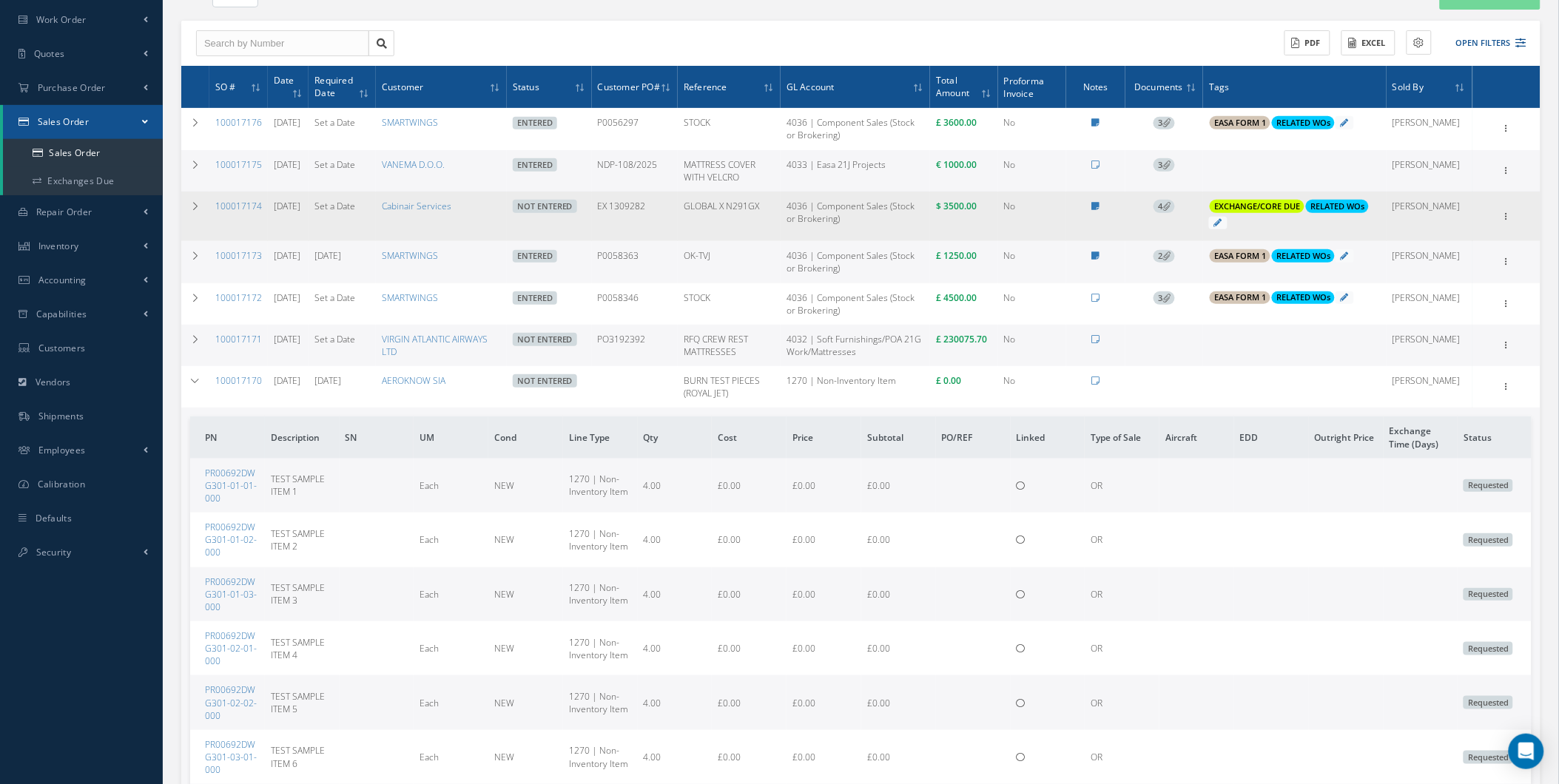
scroll to position [164, 0]
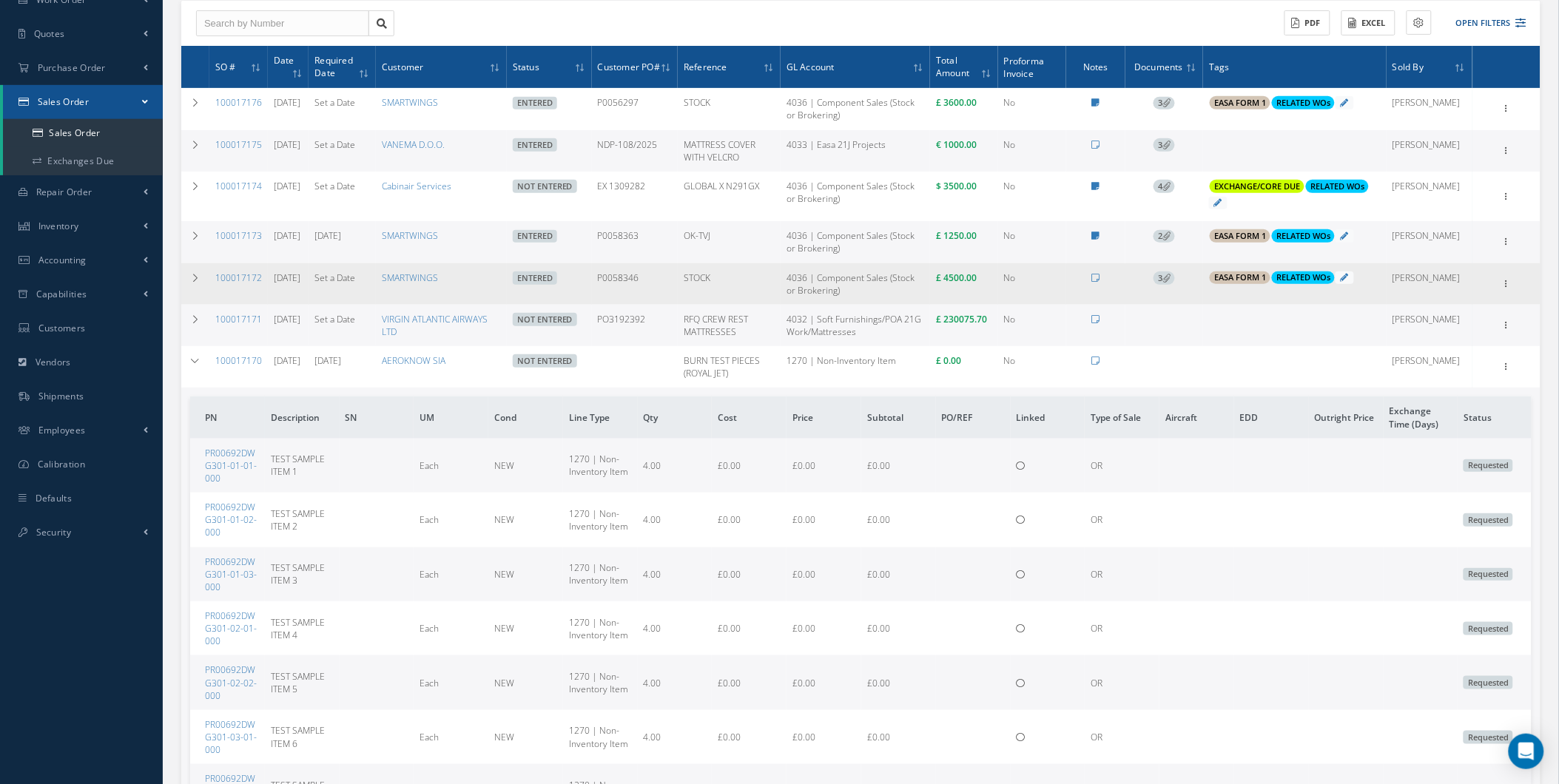
click at [1170, 274] on span "3" at bounding box center [1164, 278] width 21 height 13
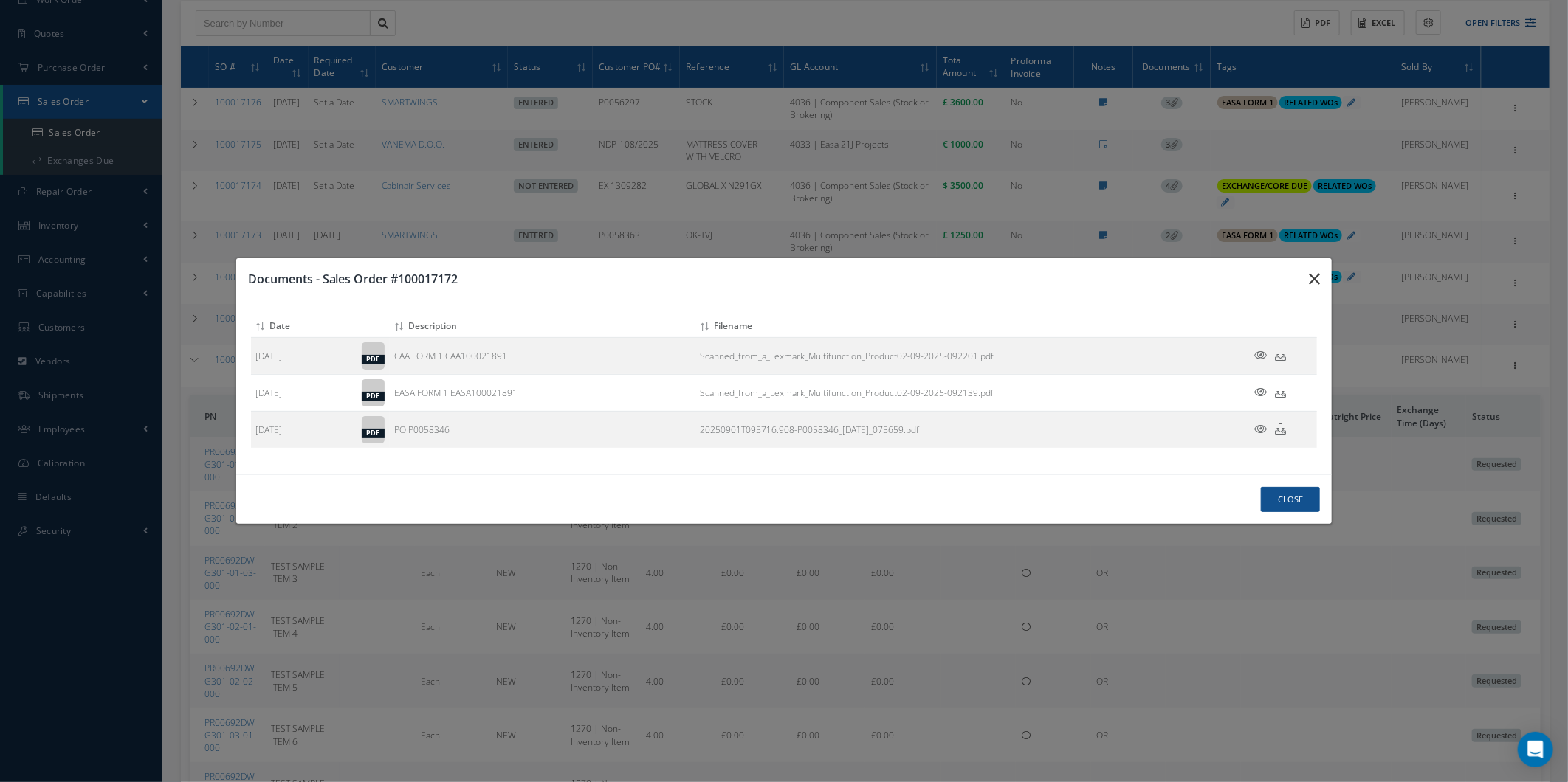
click at [1311, 288] on button "button" at bounding box center [1315, 278] width 35 height 42
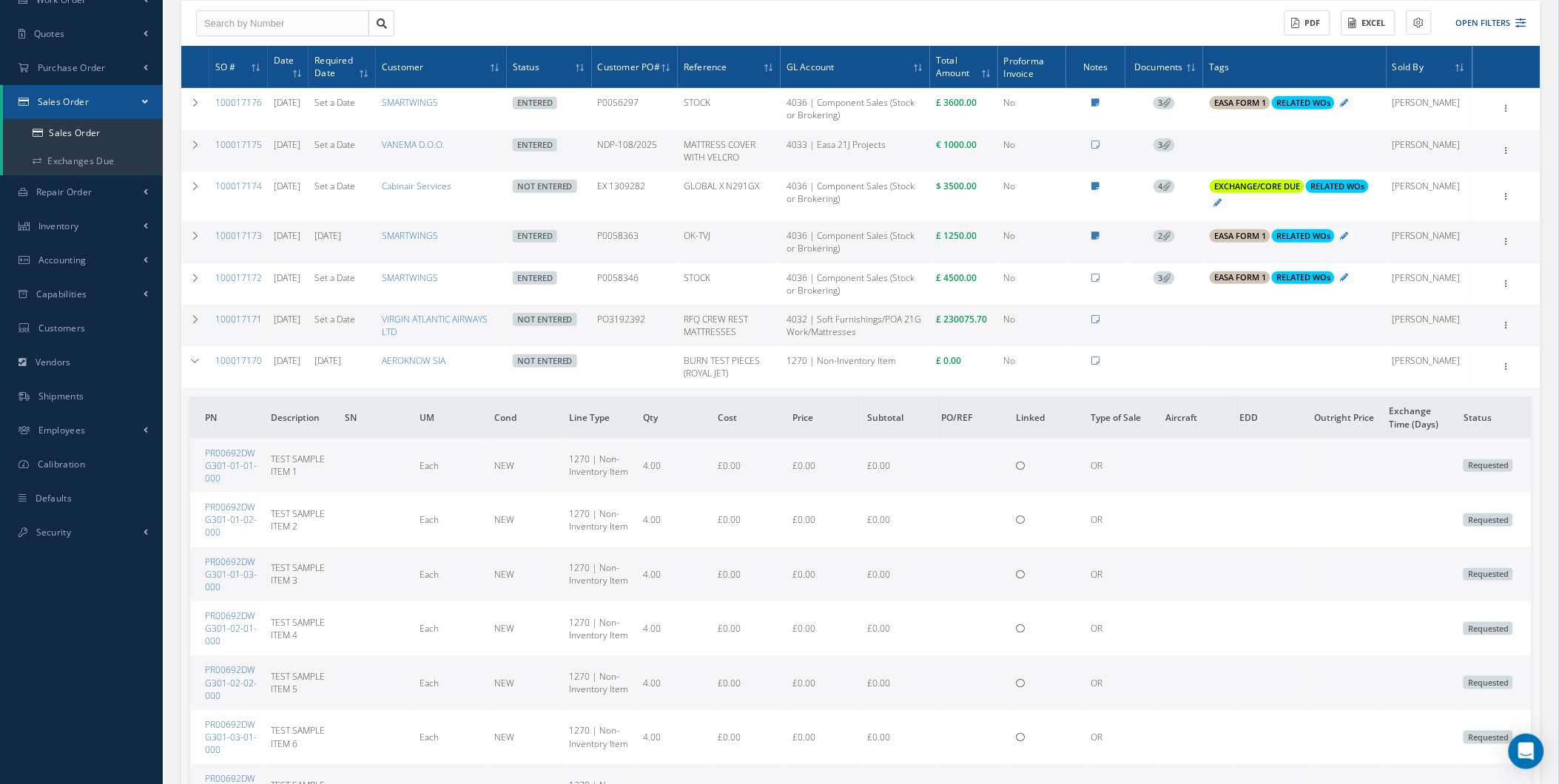
click at [1166, 230] on link "2" at bounding box center [1164, 236] width 21 height 13
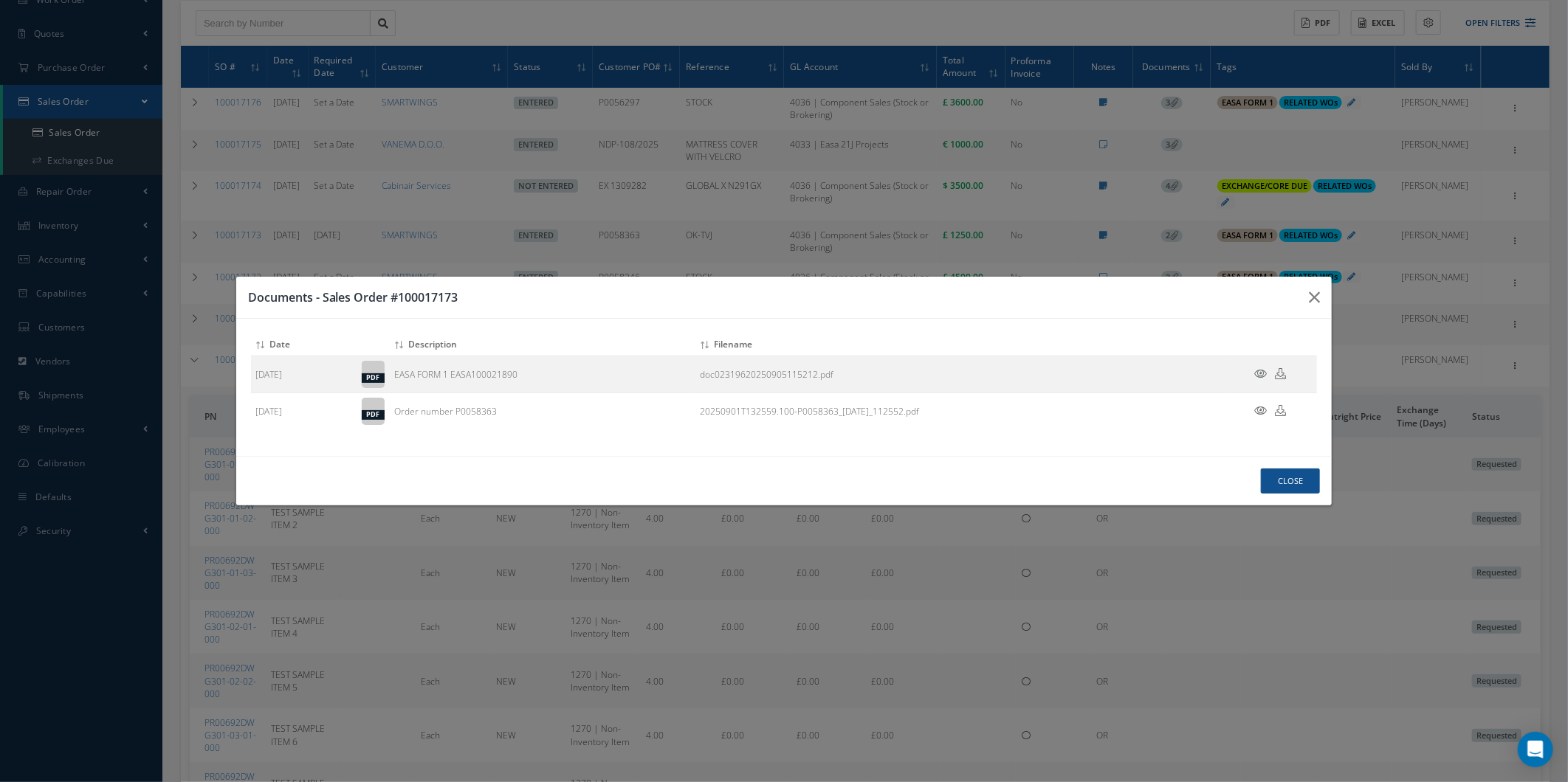
click at [1354, 284] on div "Documents - Sales Order #100017173 Attach File(s) Click inside this area or dra…" at bounding box center [784, 391] width 1568 height 782
click at [1305, 299] on button "button" at bounding box center [1315, 297] width 35 height 42
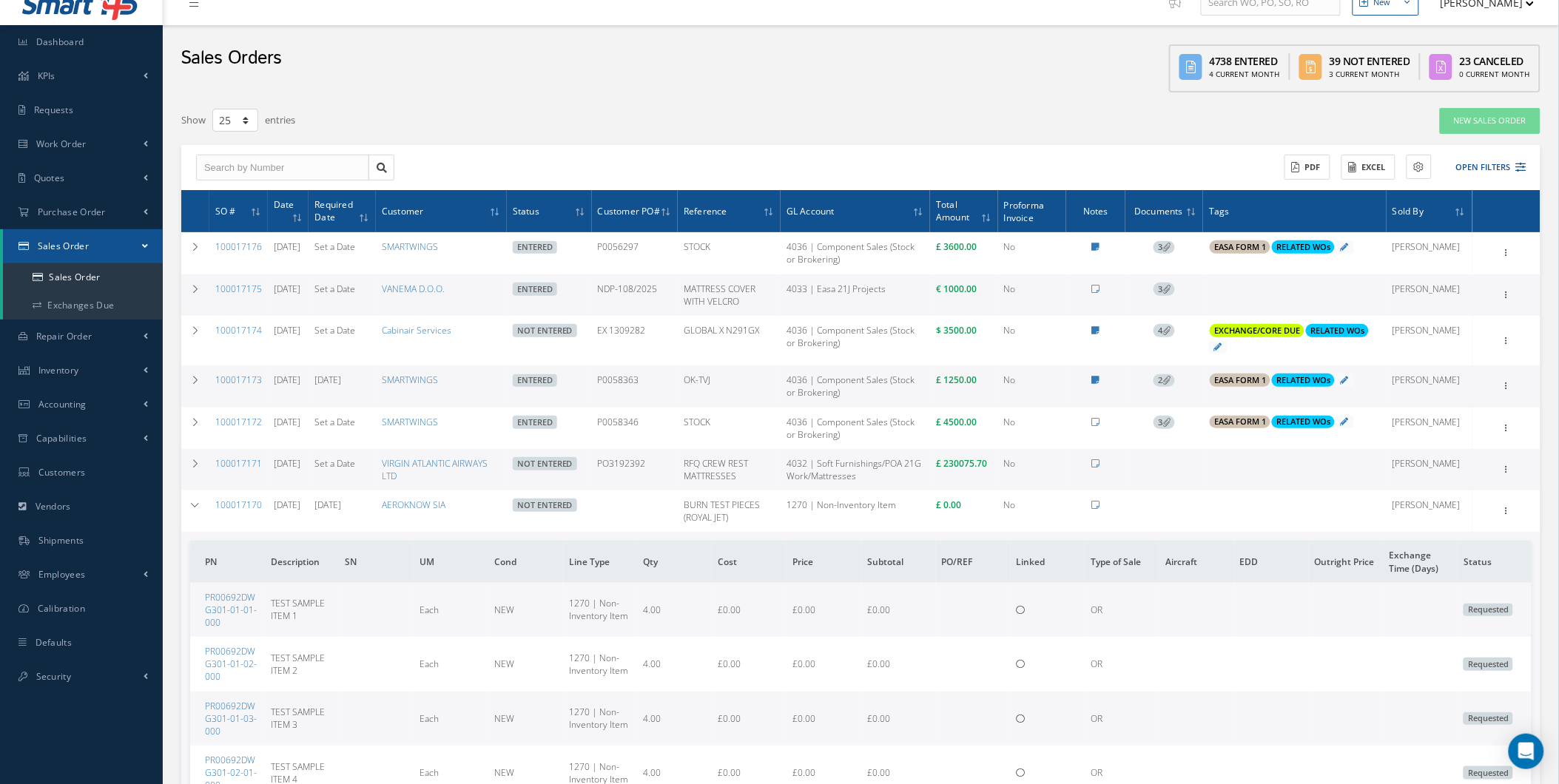
scroll to position [0, 0]
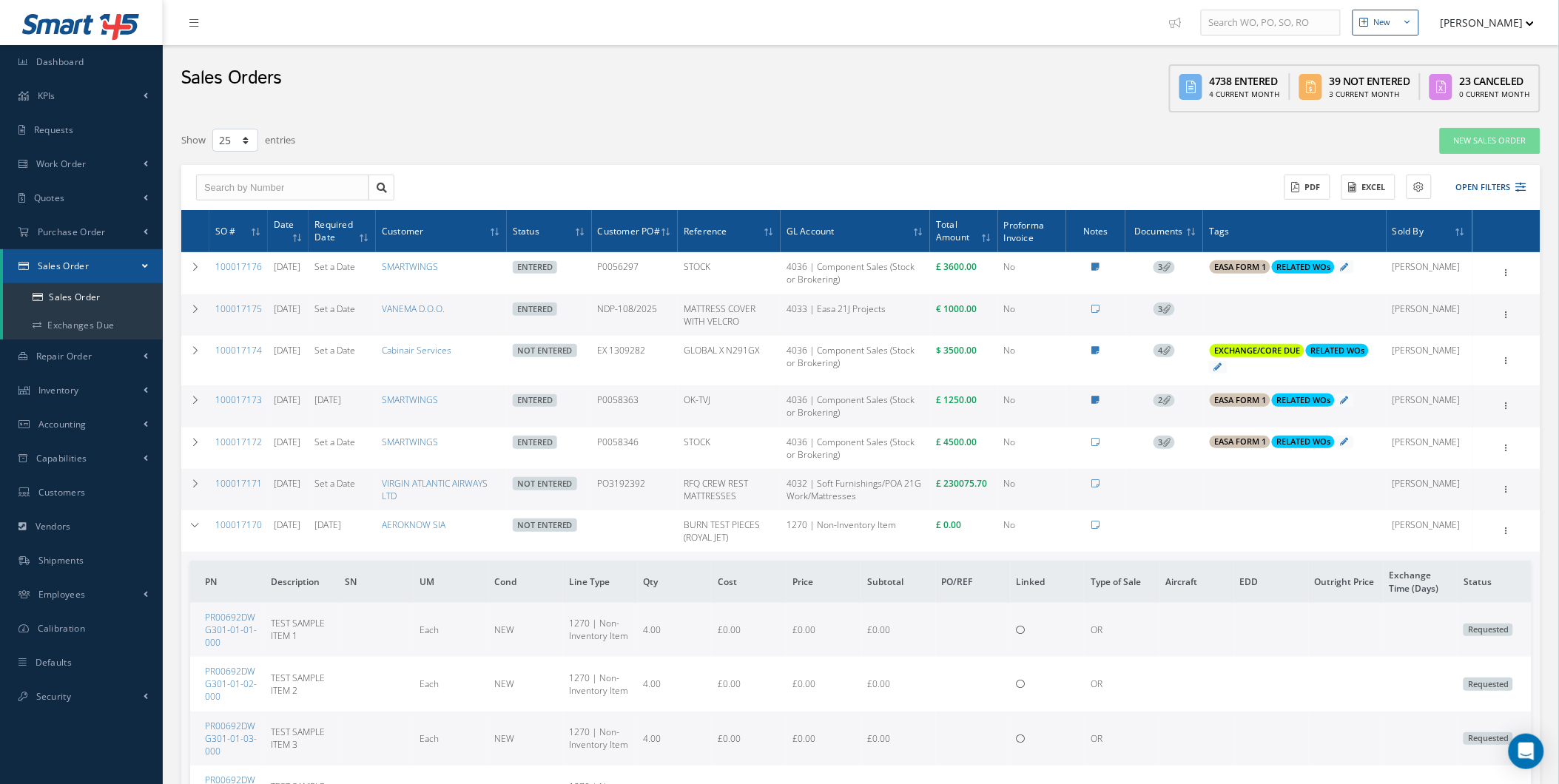
click at [1467, 15] on button "[PERSON_NAME]" at bounding box center [1481, 22] width 108 height 29
click at [1478, 47] on link "Administration" at bounding box center [1476, 49] width 119 height 25
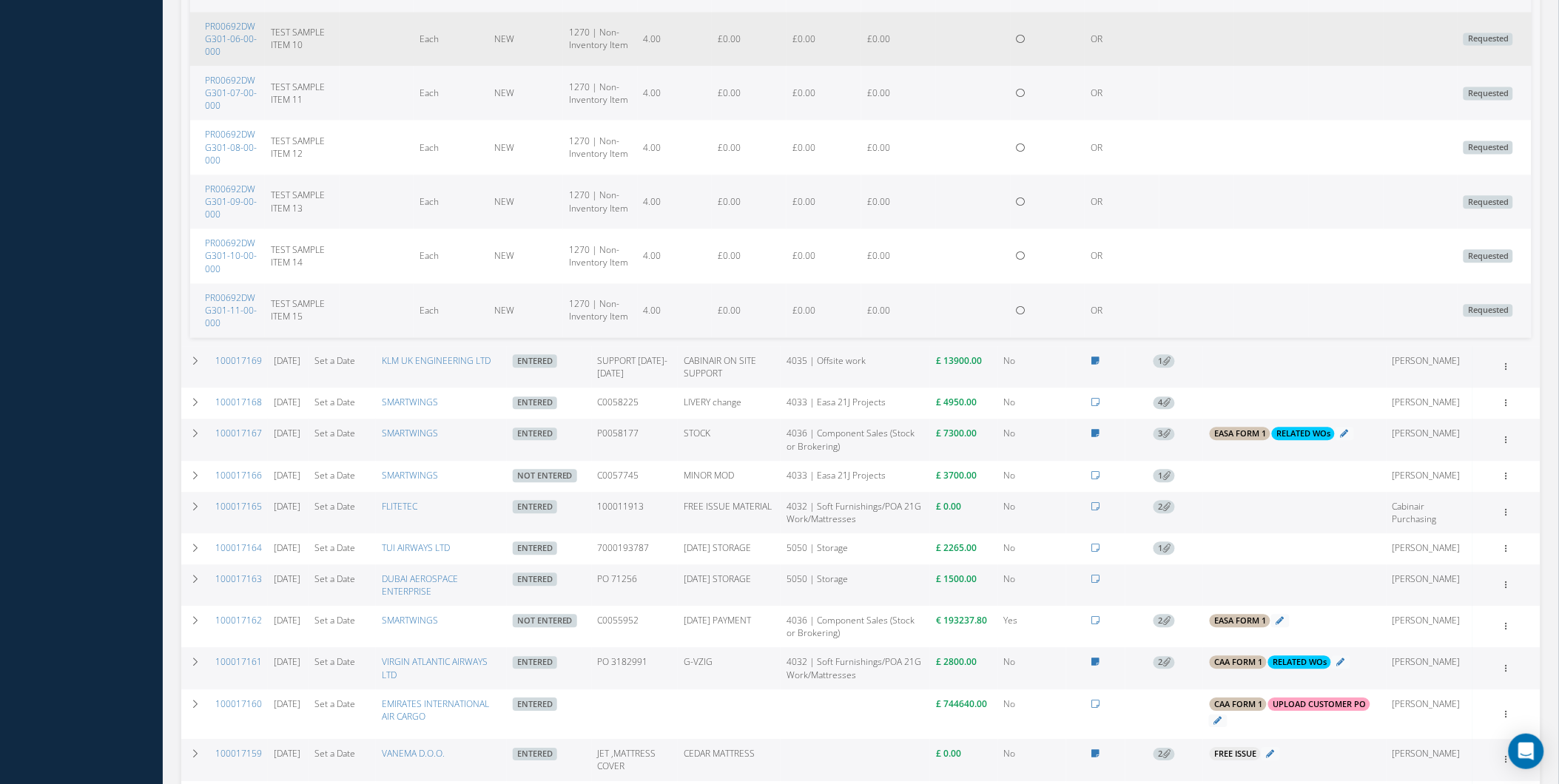
scroll to position [1096, 0]
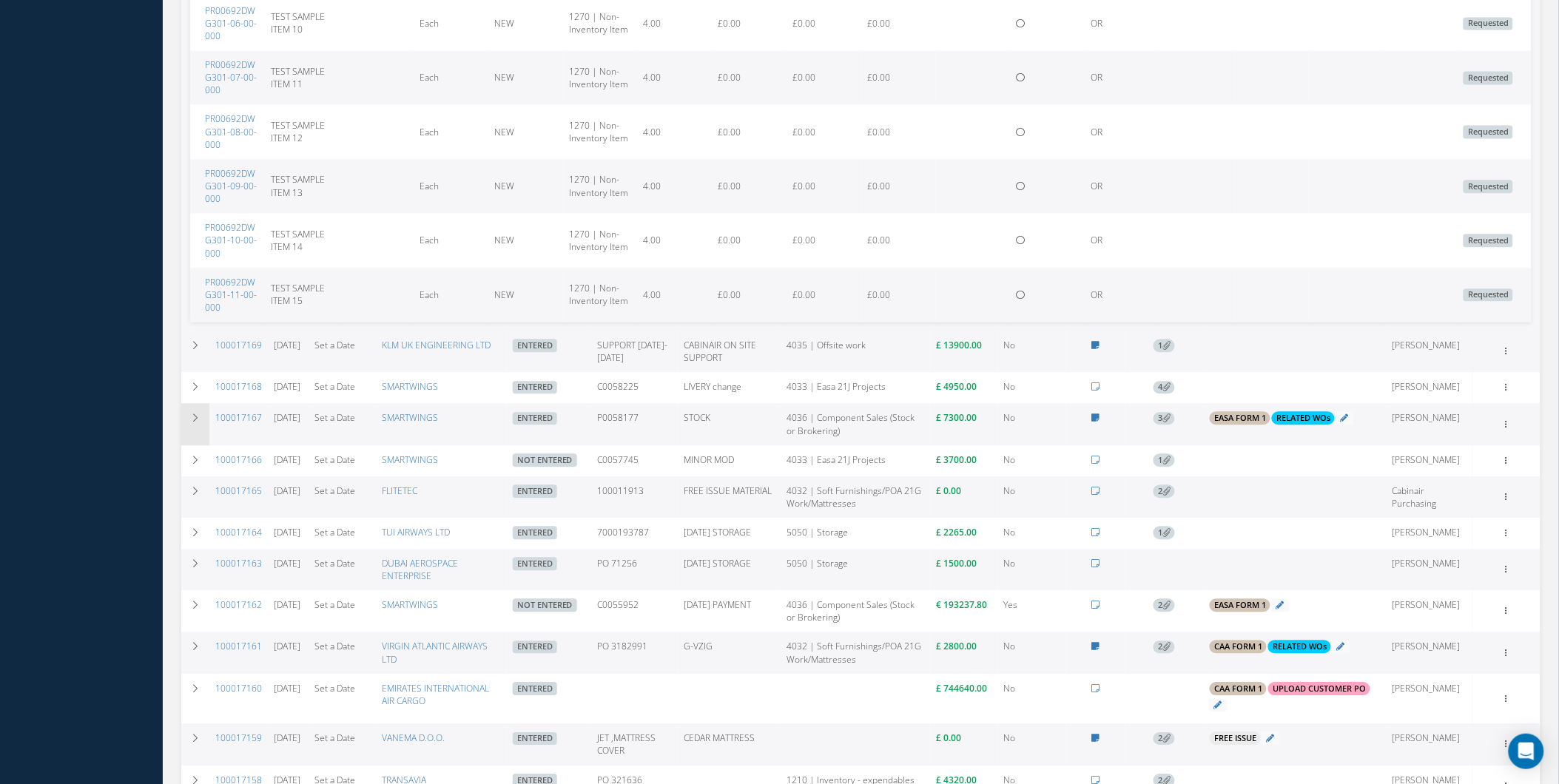
click at [202, 417] on td at bounding box center [196, 424] width 28 height 42
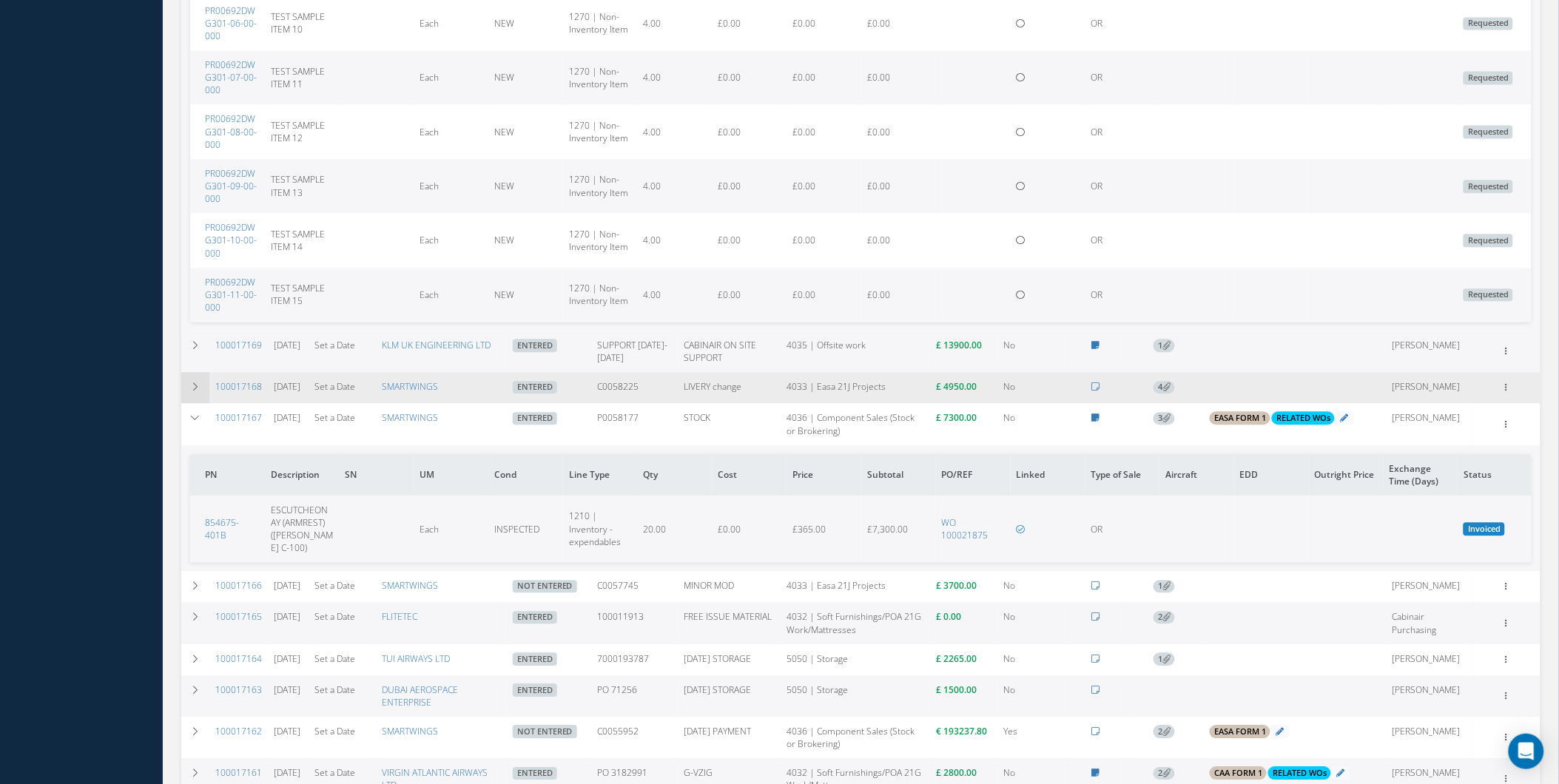
click at [200, 385] on icon at bounding box center [195, 387] width 10 height 9
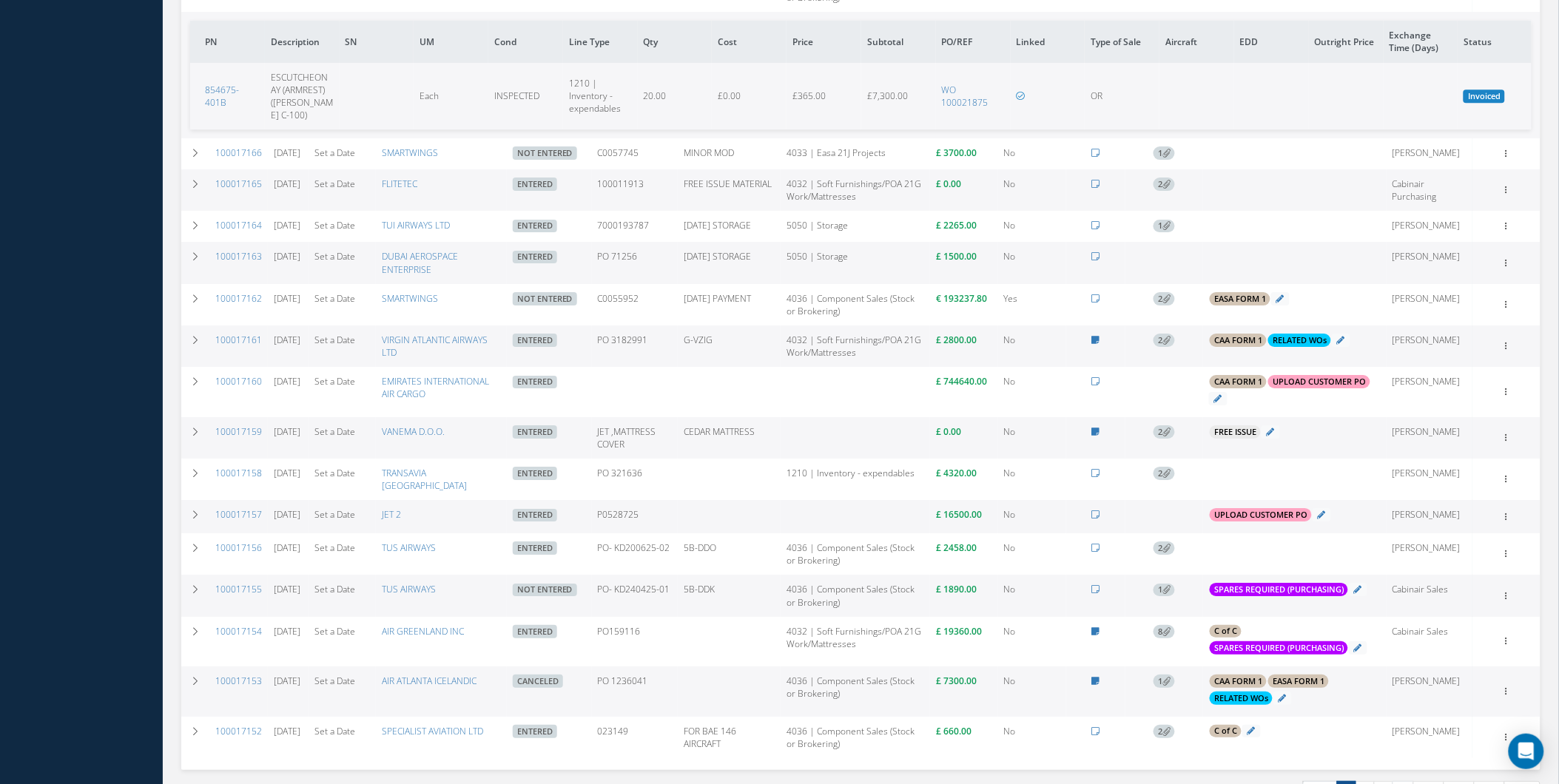
scroll to position [1699, 0]
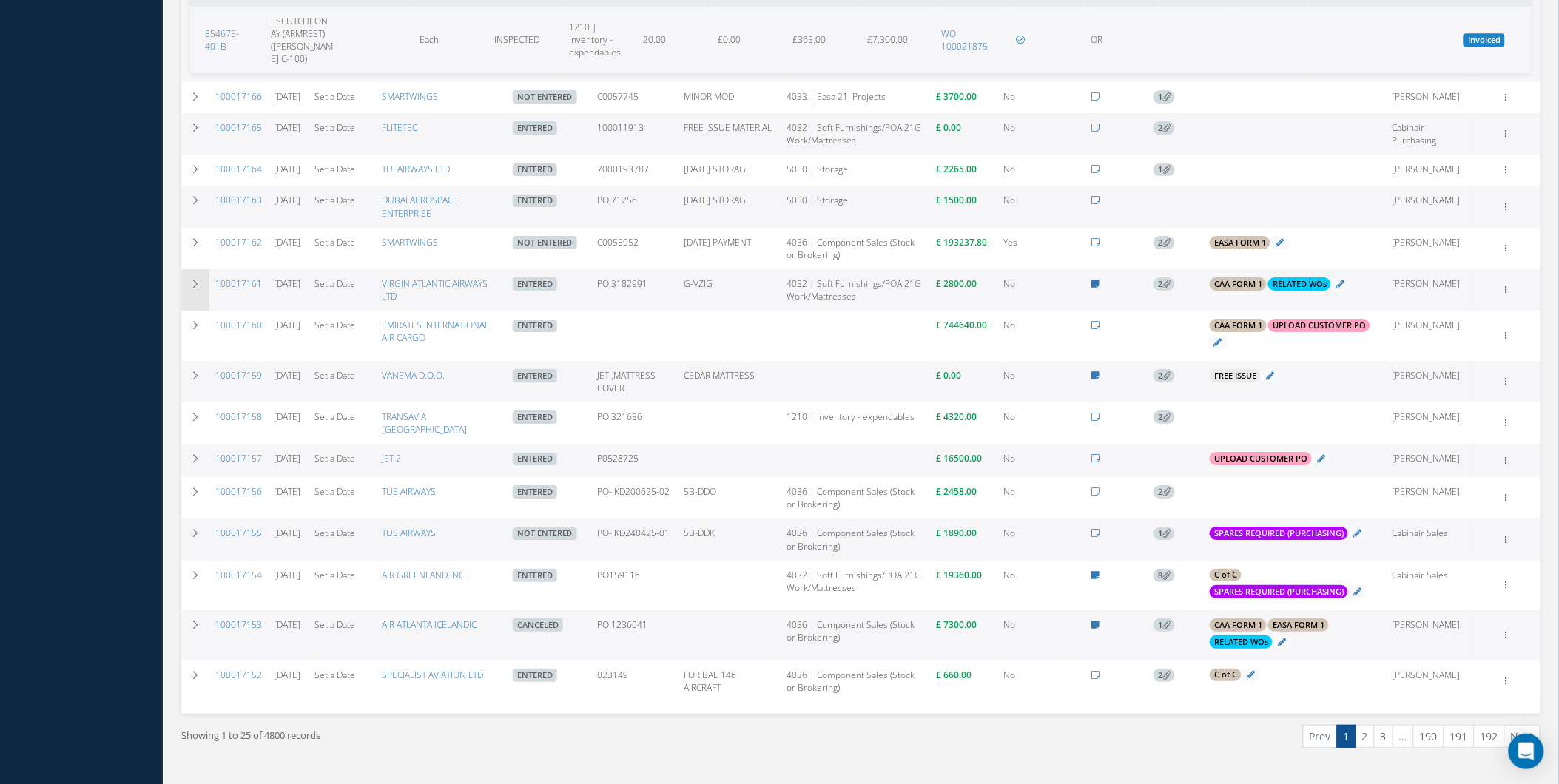
click at [208, 304] on td at bounding box center [196, 290] width 28 height 42
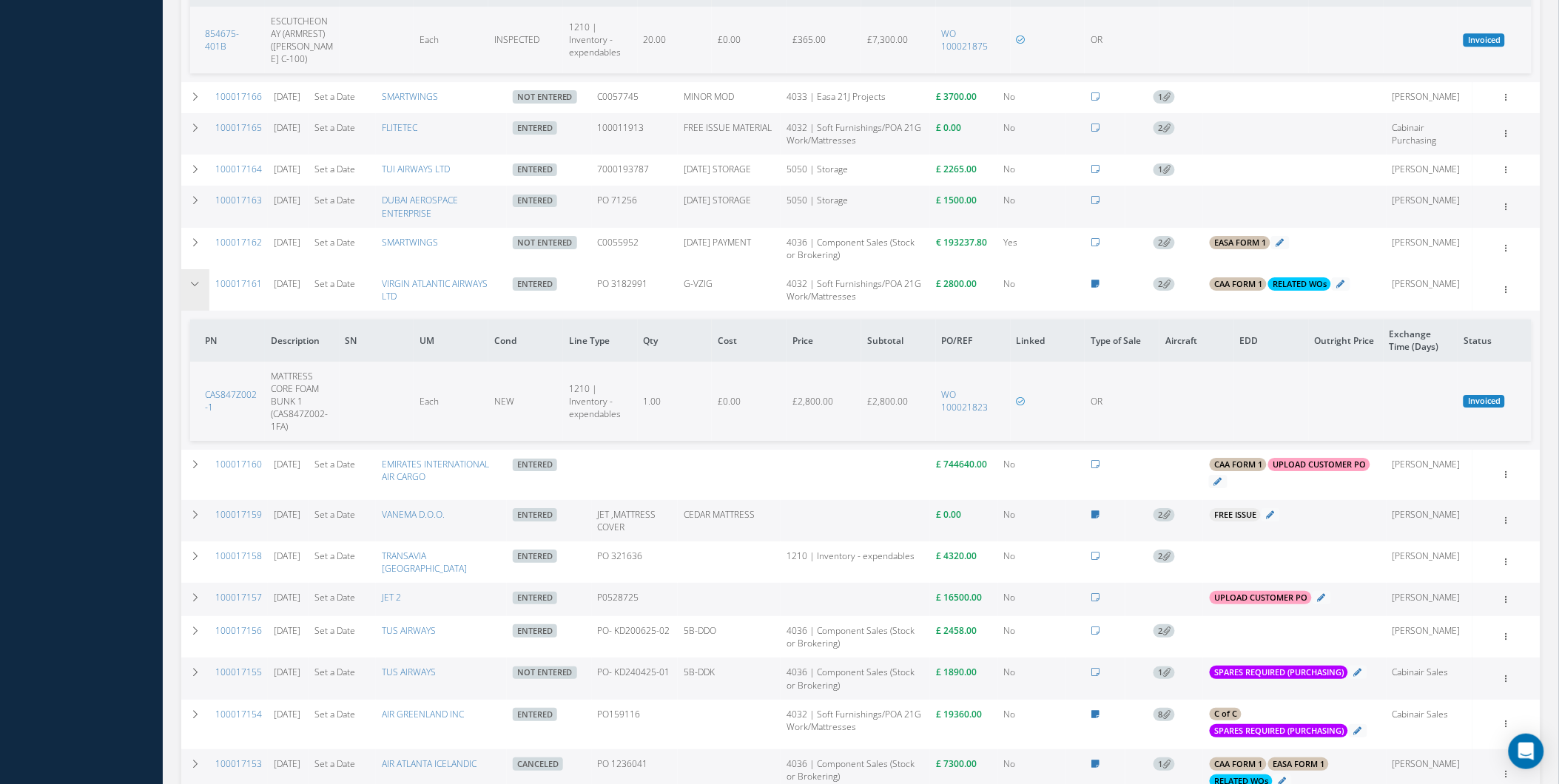
click at [208, 304] on td at bounding box center [196, 290] width 28 height 42
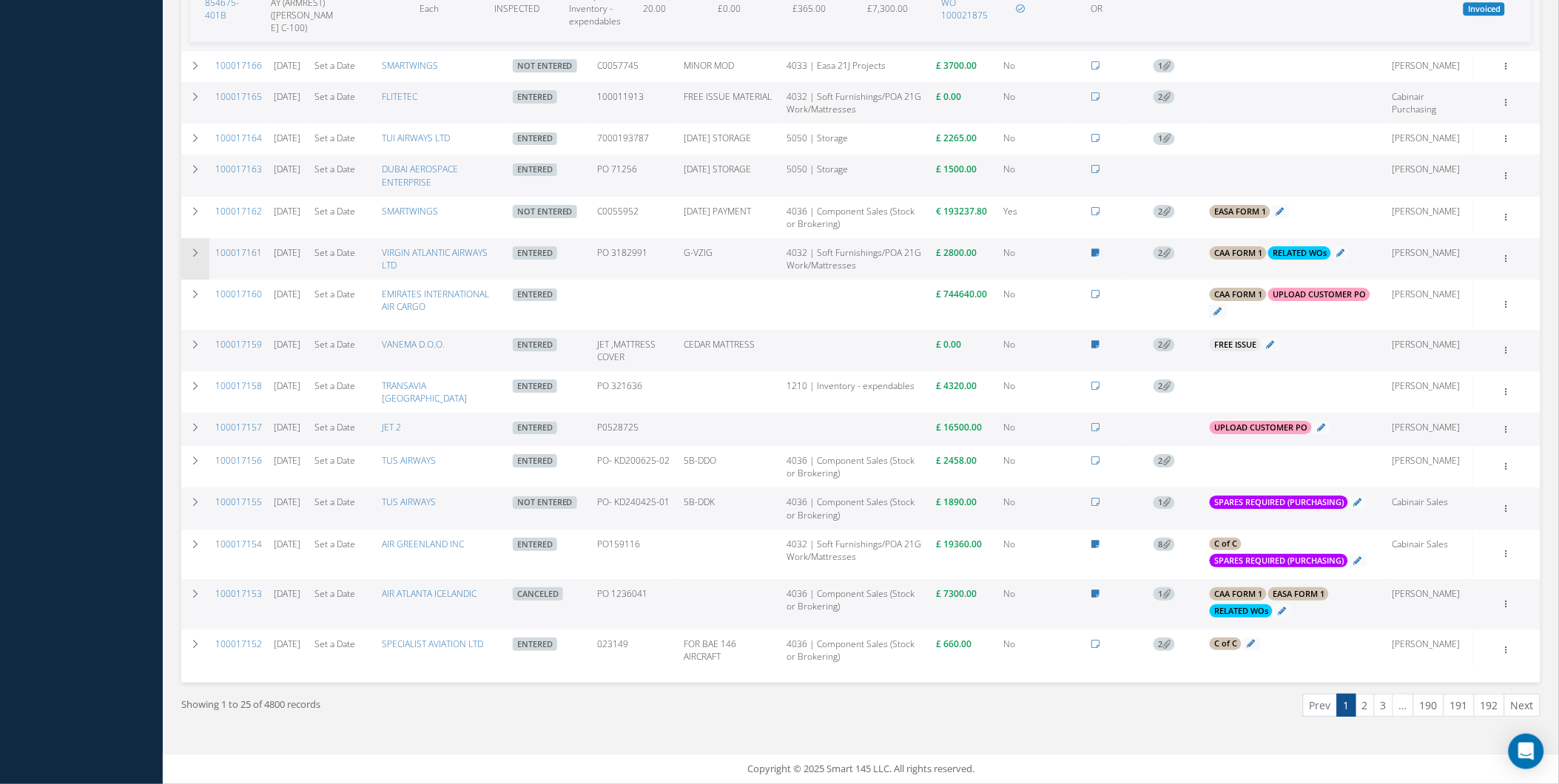
scroll to position [1755, 0]
click at [1366, 703] on link "2" at bounding box center [1365, 705] width 19 height 23
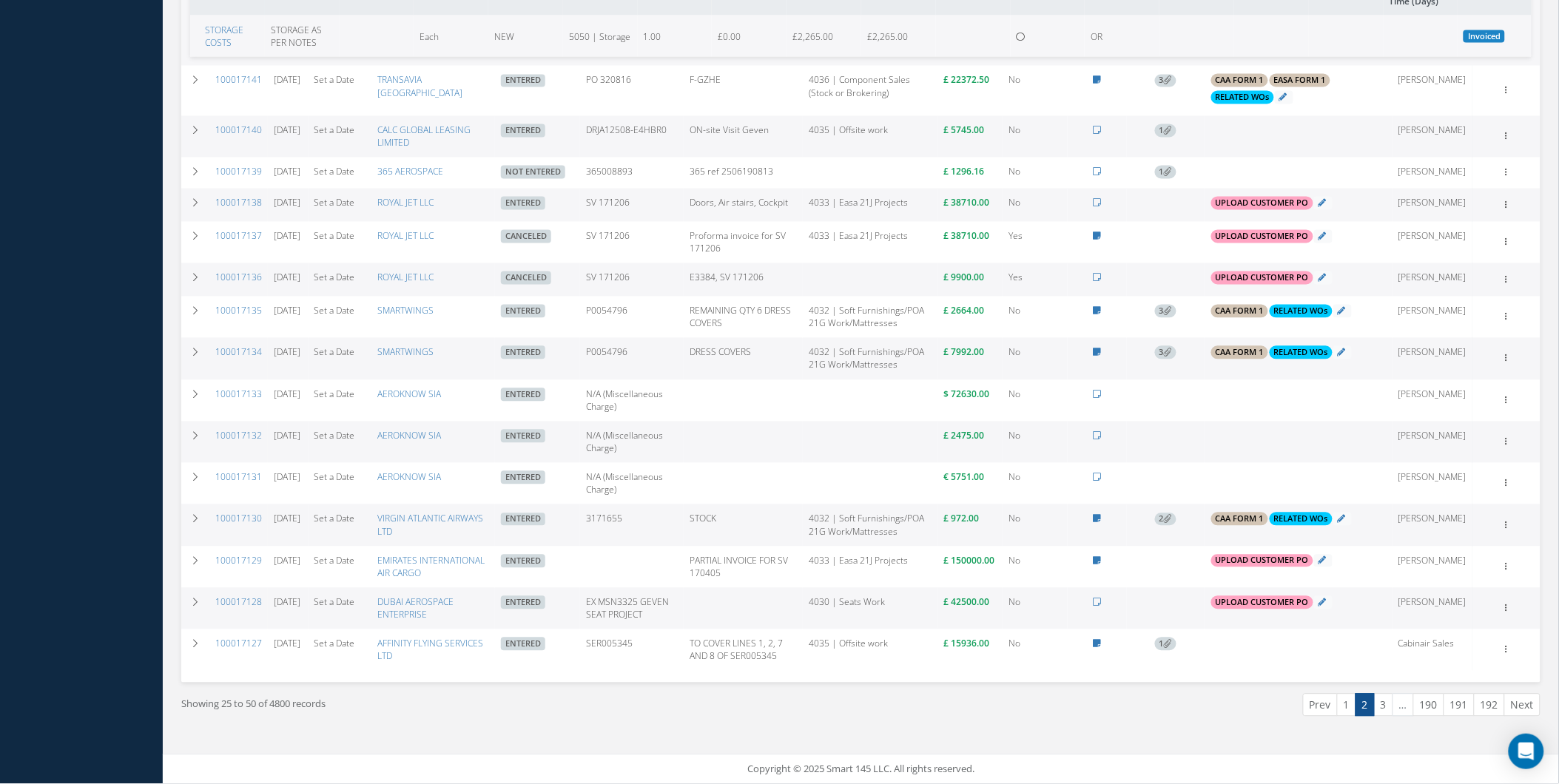
scroll to position [1000, 0]
click at [1392, 708] on link "3" at bounding box center [1384, 705] width 19 height 23
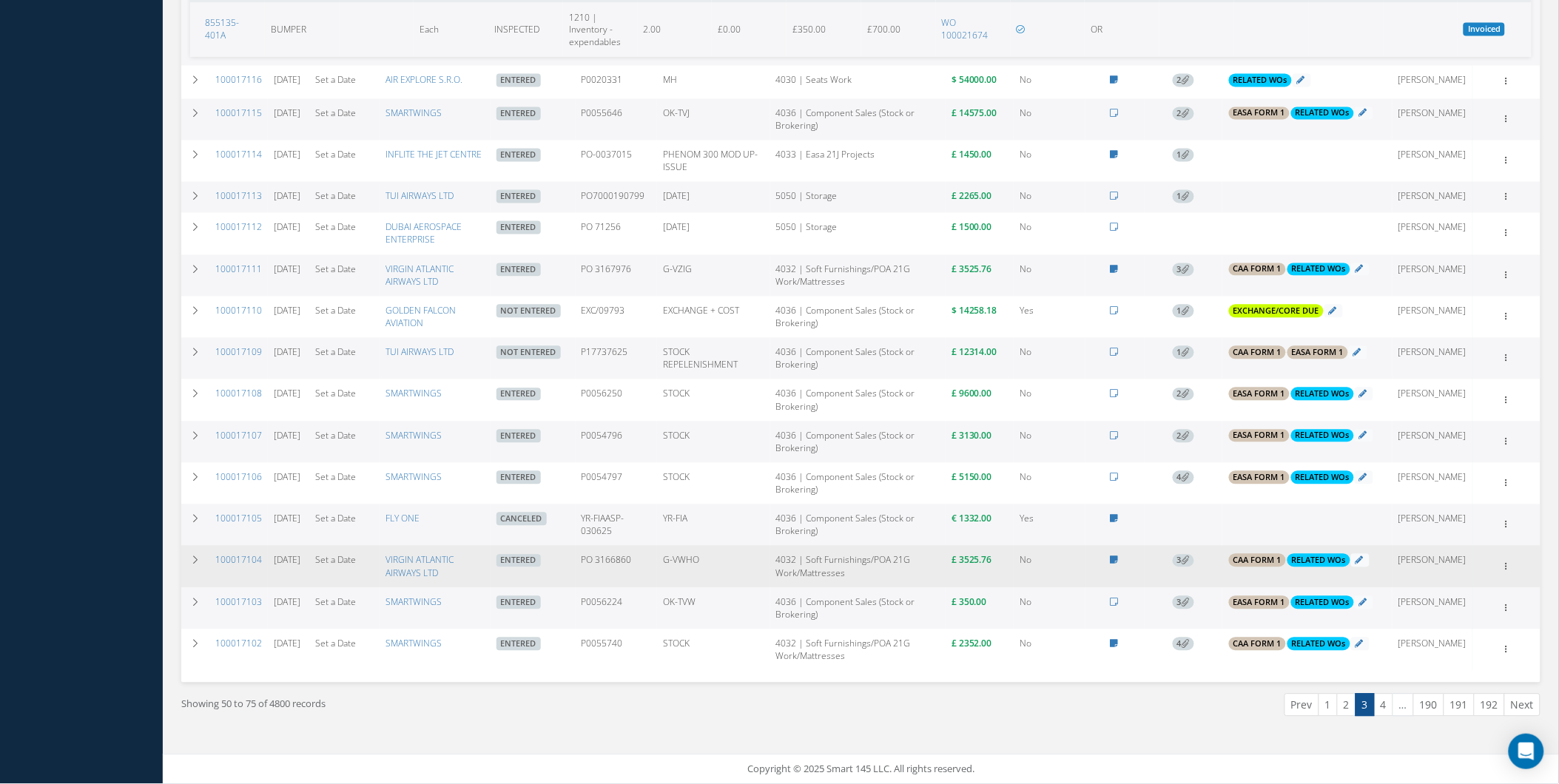
scroll to position [1016, 0]
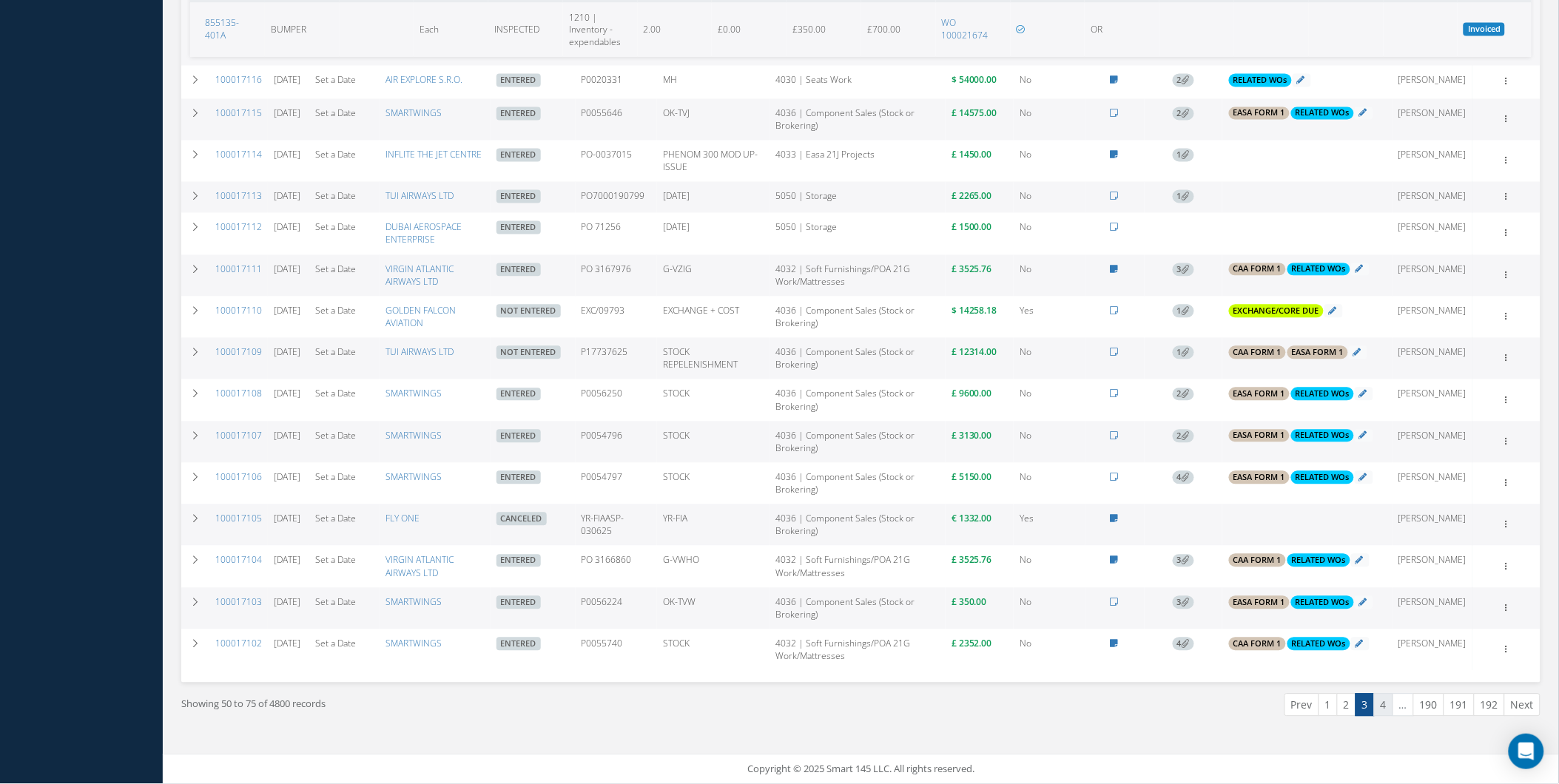
click at [1383, 702] on link "4" at bounding box center [1384, 705] width 19 height 23
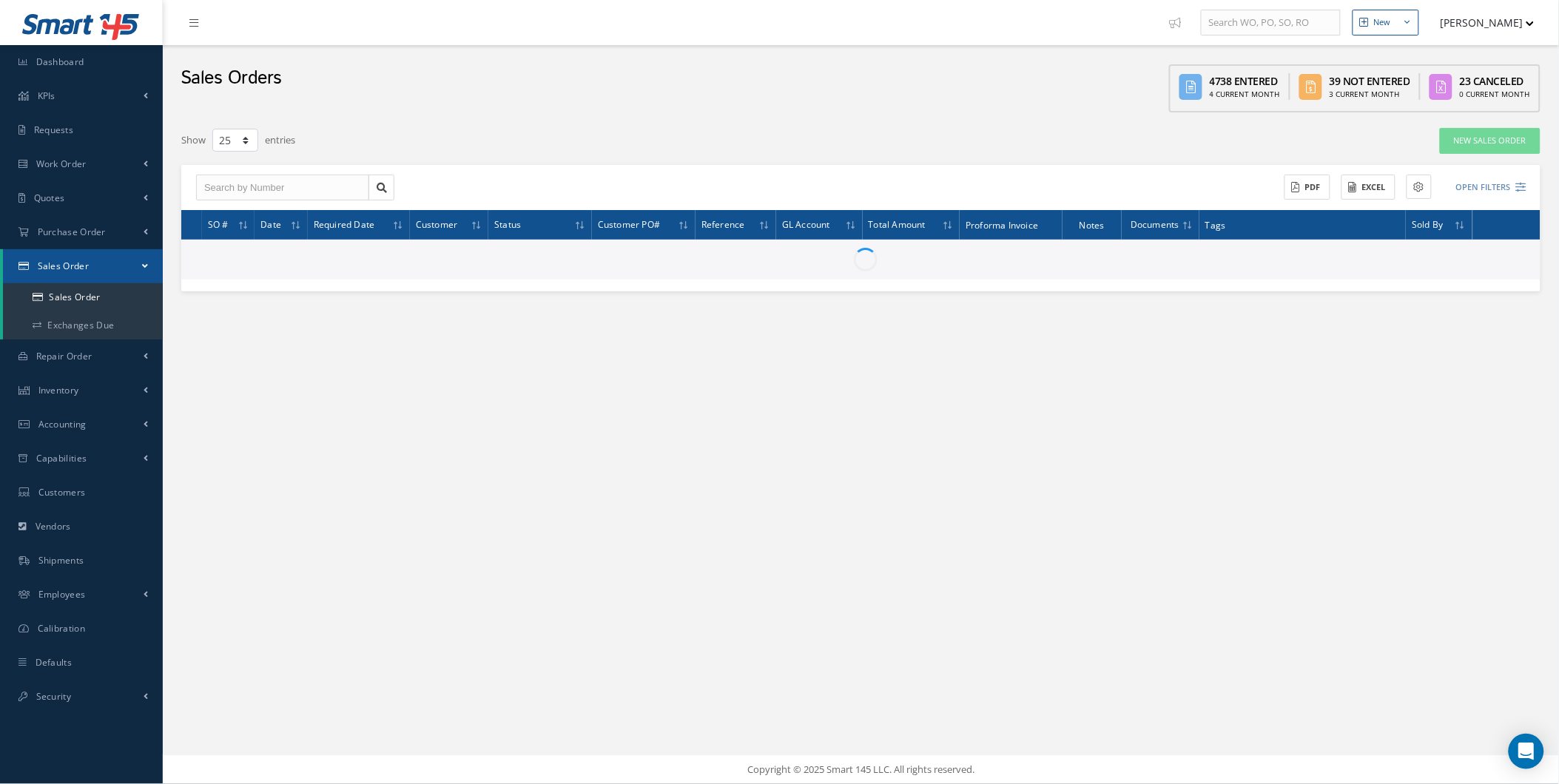
scroll to position [0, 0]
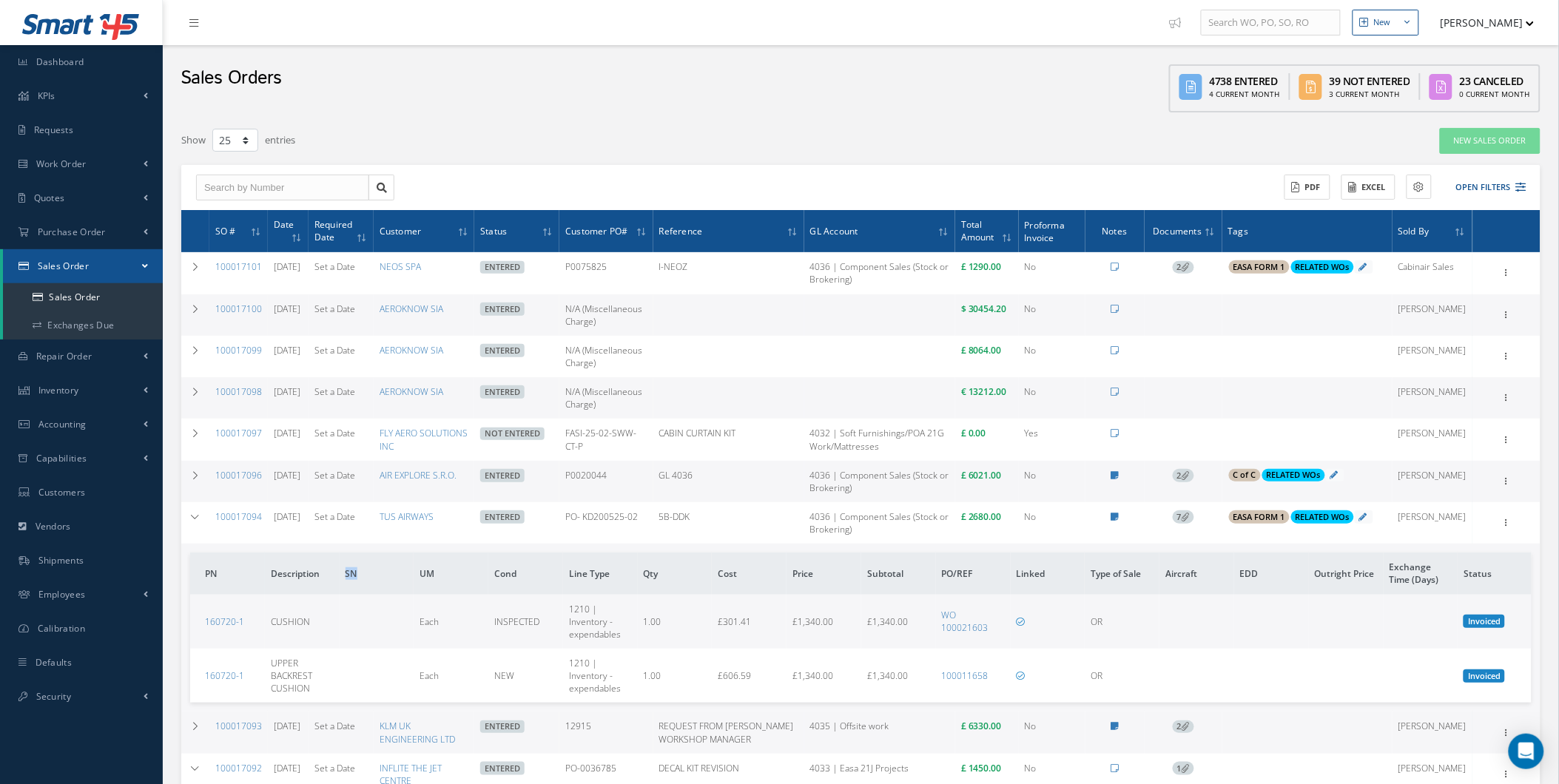
drag, startPoint x: 345, startPoint y: 571, endPoint x: 372, endPoint y: 570, distance: 27.0
click at [372, 570] on th "SN" at bounding box center [377, 573] width 75 height 42
drag, startPoint x: 372, startPoint y: 570, endPoint x: 464, endPoint y: 555, distance: 93.2
click at [464, 555] on tr "PN Description SN UM Cond Line Type Qty Cost Price Subtotal PO/REF Linked Type …" at bounding box center [861, 573] width 1342 height 42
click at [464, 555] on th "UM" at bounding box center [450, 573] width 75 height 42
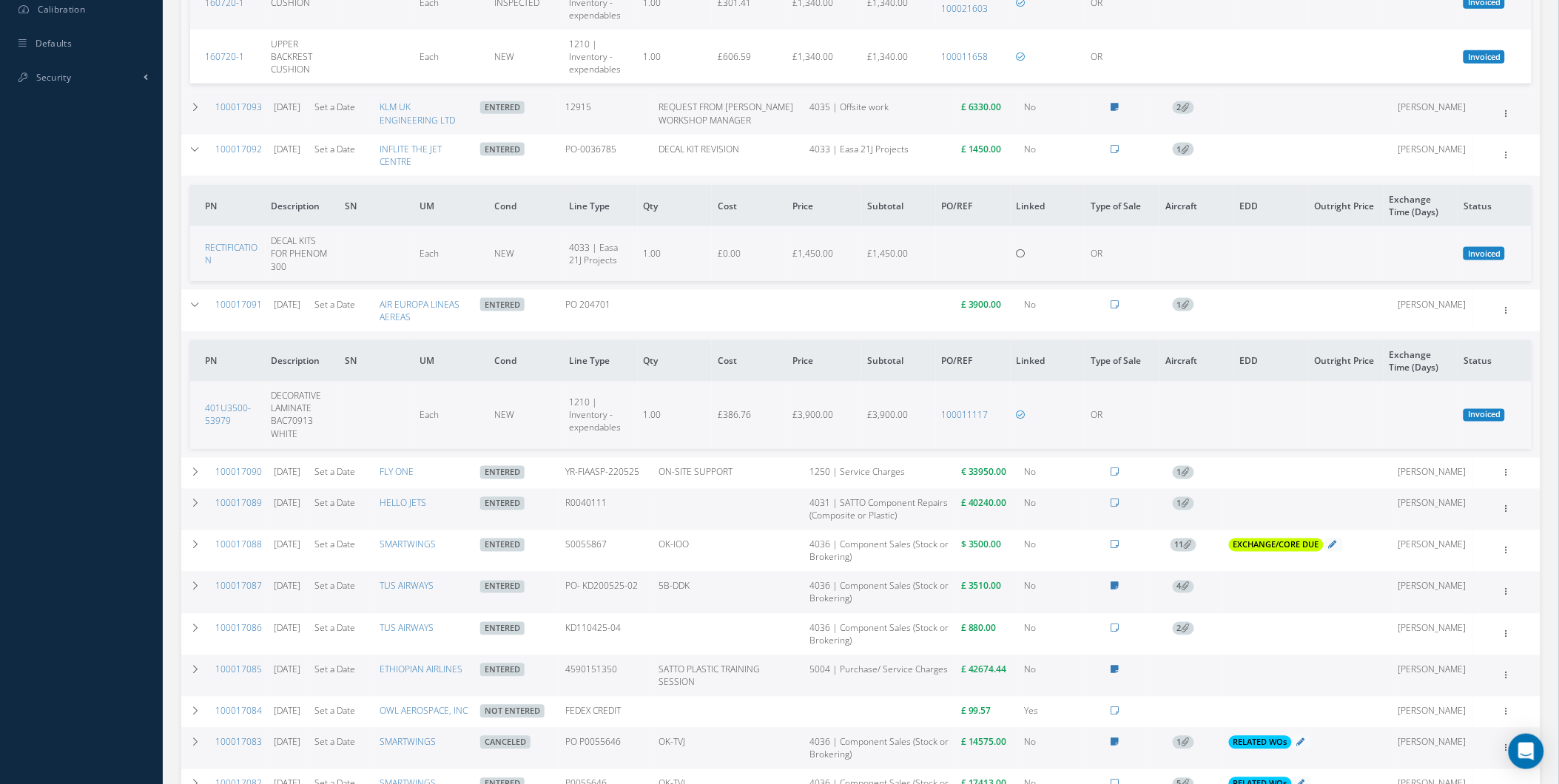
scroll to position [498, 0]
